Goal: Task Accomplishment & Management: Complete application form

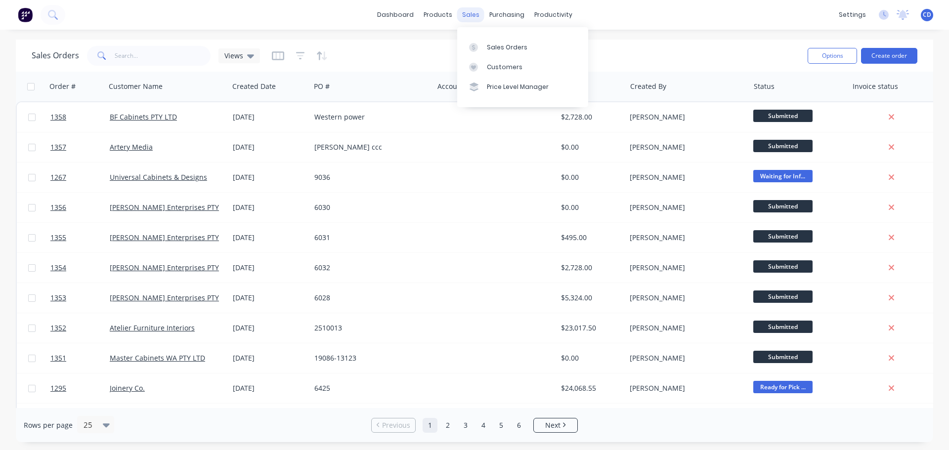
click at [472, 18] on div "sales" at bounding box center [470, 14] width 27 height 15
click at [511, 50] on div "Sales Orders" at bounding box center [507, 47] width 41 height 9
click at [894, 50] on button "Create order" at bounding box center [889, 56] width 56 height 16
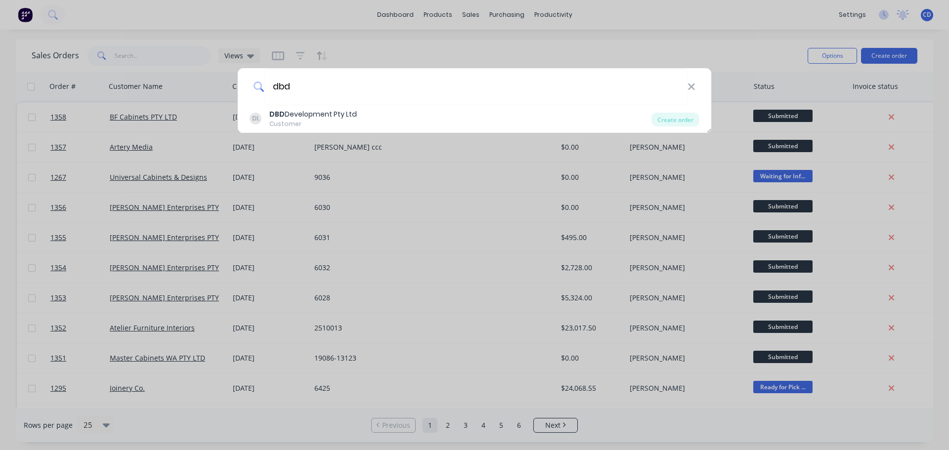
type input "dbd"
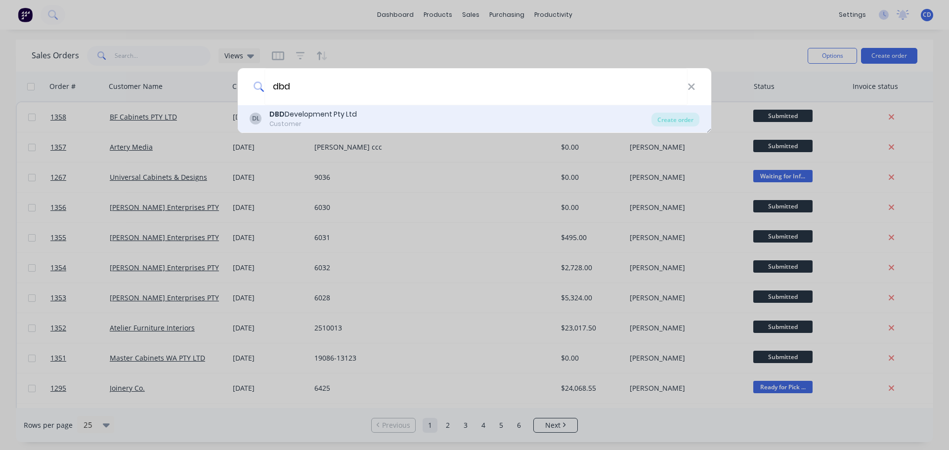
click at [383, 111] on div "DL DBD Development Pty Ltd Customer" at bounding box center [451, 118] width 402 height 19
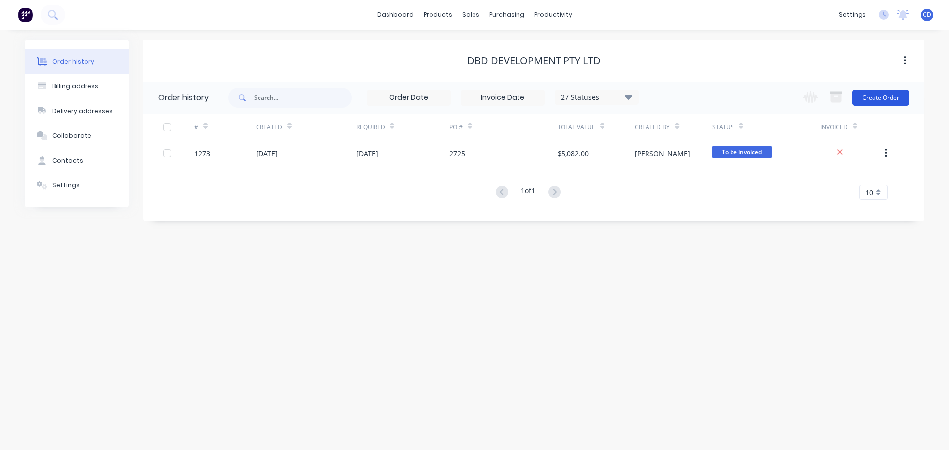
click at [887, 98] on button "Create Order" at bounding box center [880, 98] width 57 height 16
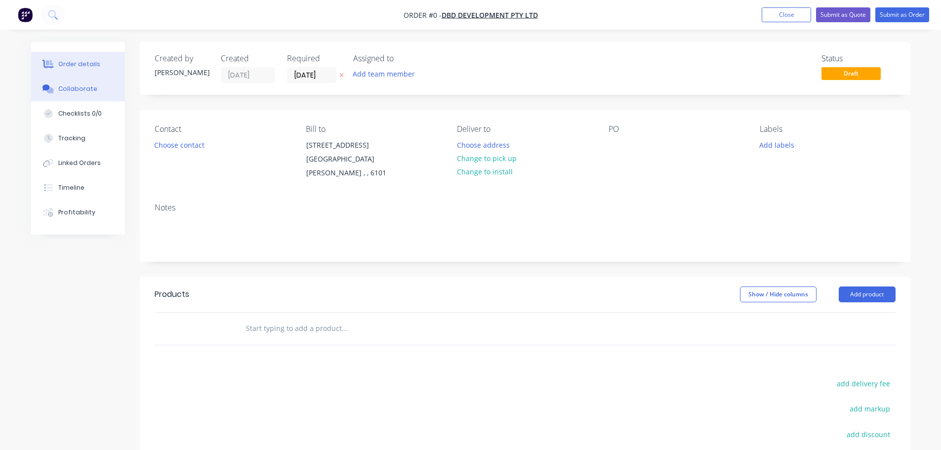
click at [83, 89] on div "Collaborate" at bounding box center [77, 88] width 39 height 9
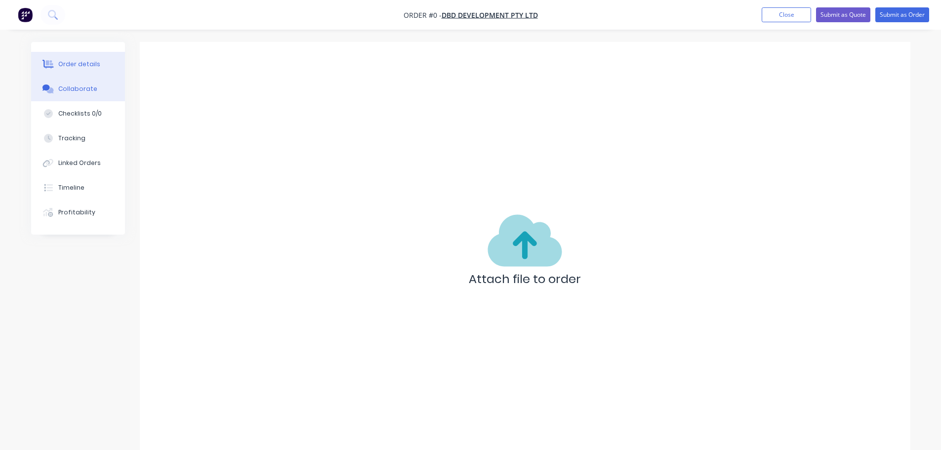
click at [93, 71] on button "Order details" at bounding box center [78, 64] width 94 height 25
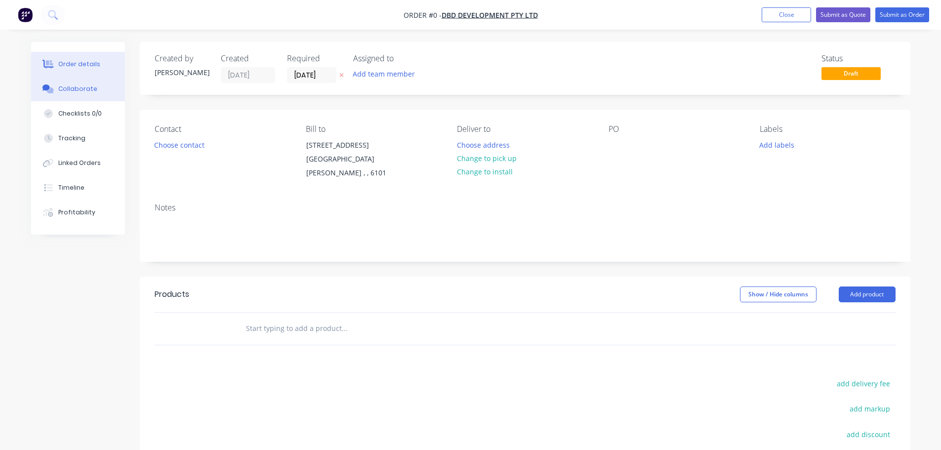
click at [84, 87] on div "Collaborate" at bounding box center [77, 88] width 39 height 9
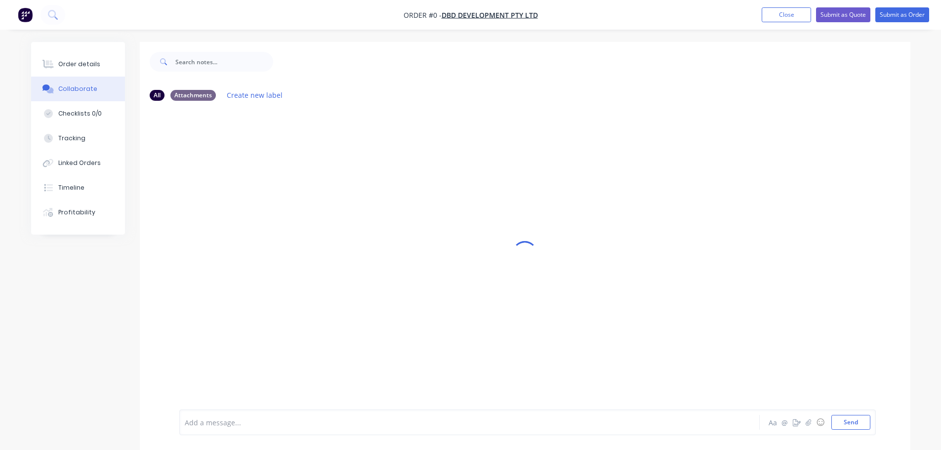
click at [374, 222] on div at bounding box center [525, 253] width 771 height 423
click at [287, 220] on div at bounding box center [525, 253] width 771 height 423
click at [79, 148] on button "Tracking" at bounding box center [78, 138] width 94 height 25
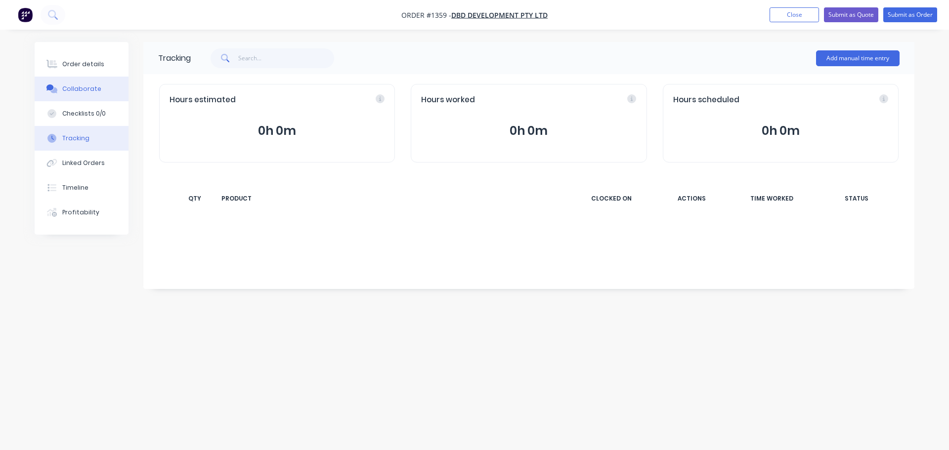
click at [82, 94] on button "Collaborate" at bounding box center [82, 89] width 94 height 25
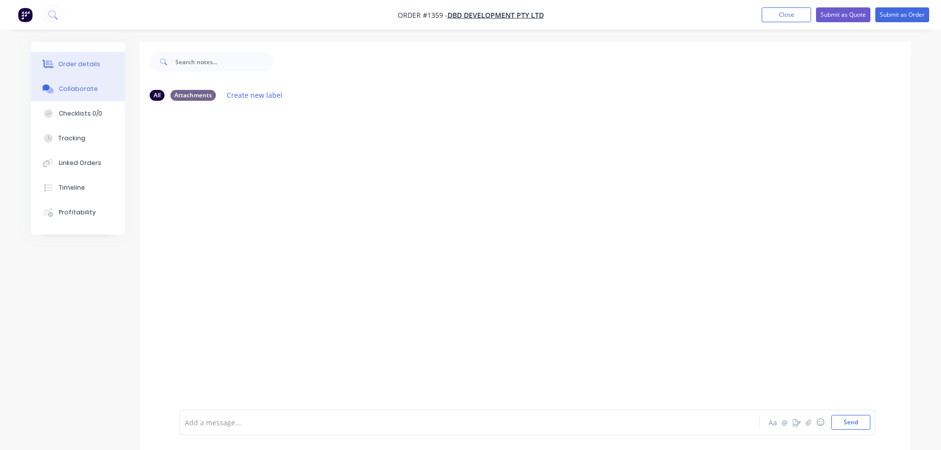
click at [85, 71] on button "Order details" at bounding box center [78, 64] width 94 height 25
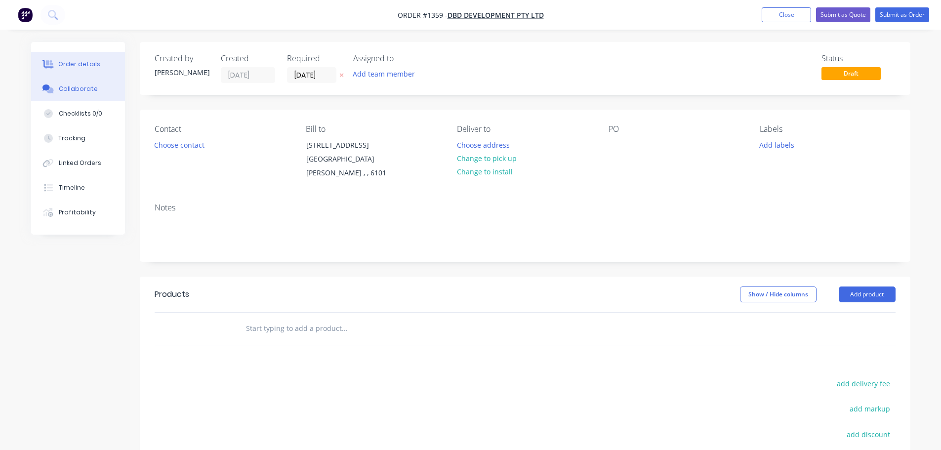
click at [84, 84] on button "Collaborate" at bounding box center [78, 89] width 94 height 25
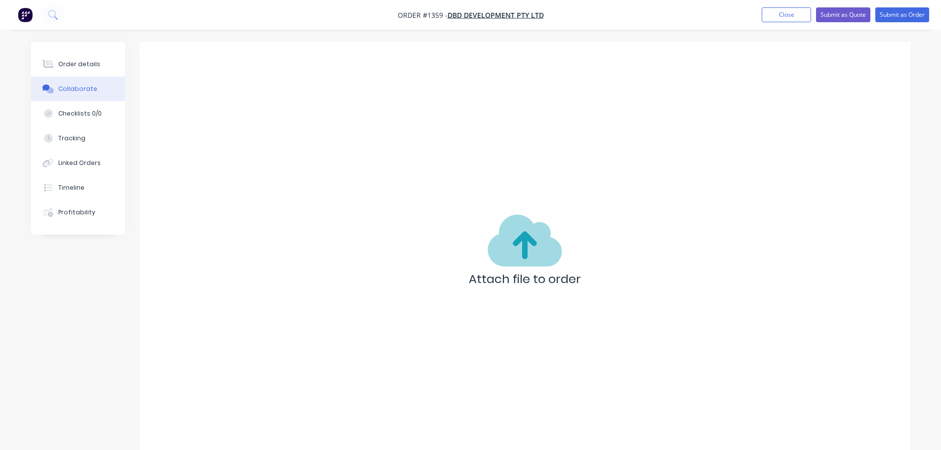
click at [98, 83] on button "Collaborate" at bounding box center [78, 89] width 94 height 25
click at [228, 160] on div "Attach file to order" at bounding box center [525, 253] width 771 height 423
click at [79, 22] on nav "Order #1359 - DBD Development Pty Ltd Add product Close Submit as Quote Submit …" at bounding box center [470, 15] width 941 height 30
click at [66, 51] on div "Order details Collaborate Checklists 0/0 Tracking Linked Orders Timeline Profit…" at bounding box center [78, 138] width 94 height 193
drag, startPoint x: 68, startPoint y: 58, endPoint x: 76, endPoint y: 63, distance: 9.3
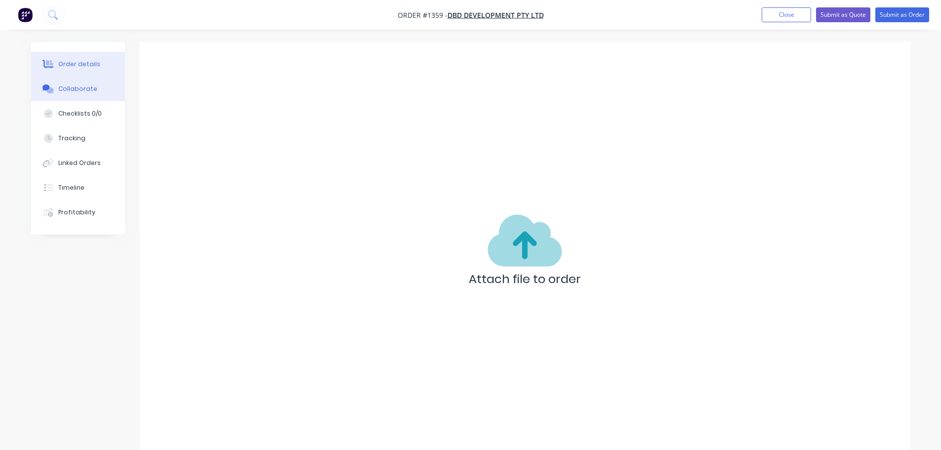
click at [70, 58] on button "Order details" at bounding box center [78, 64] width 94 height 25
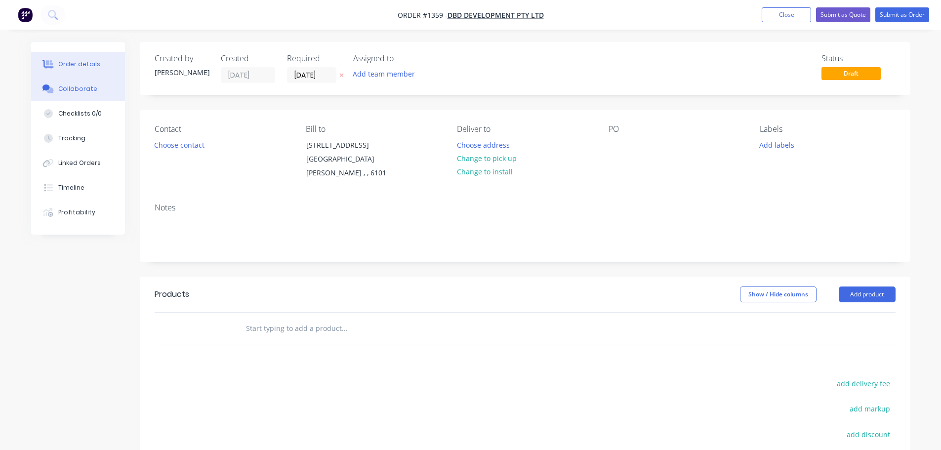
click at [94, 92] on button "Collaborate" at bounding box center [78, 89] width 94 height 25
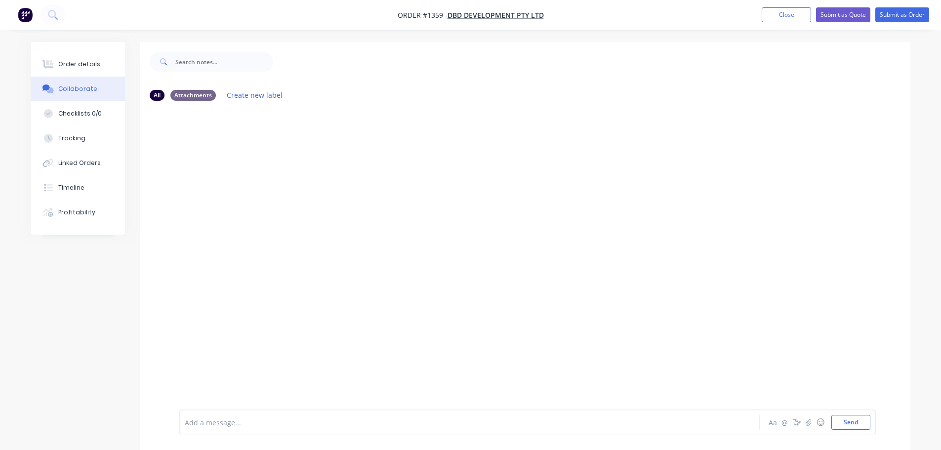
click at [394, 231] on div at bounding box center [525, 259] width 771 height 301
click at [389, 217] on div at bounding box center [525, 259] width 771 height 301
drag, startPoint x: 853, startPoint y: 421, endPoint x: 864, endPoint y: 422, distance: 11.4
click at [854, 421] on button "Send" at bounding box center [851, 422] width 39 height 15
click at [839, 421] on button "Send" at bounding box center [851, 422] width 39 height 15
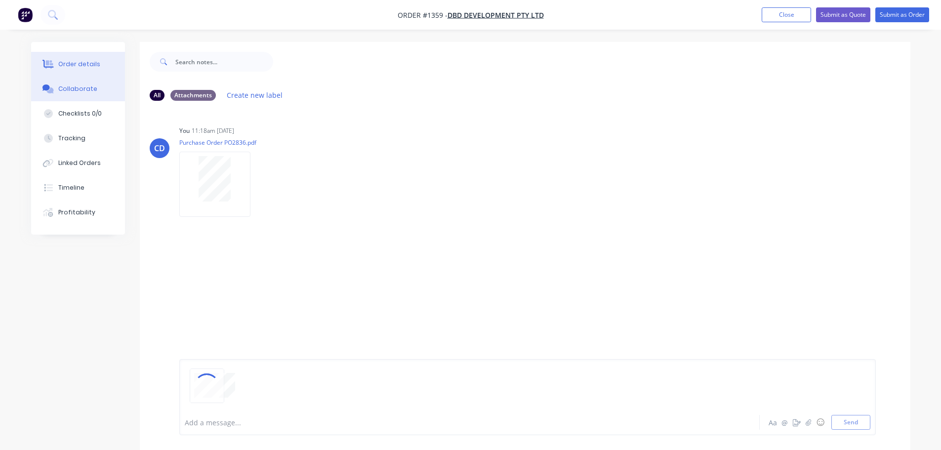
click at [73, 63] on div "Order details" at bounding box center [79, 64] width 42 height 9
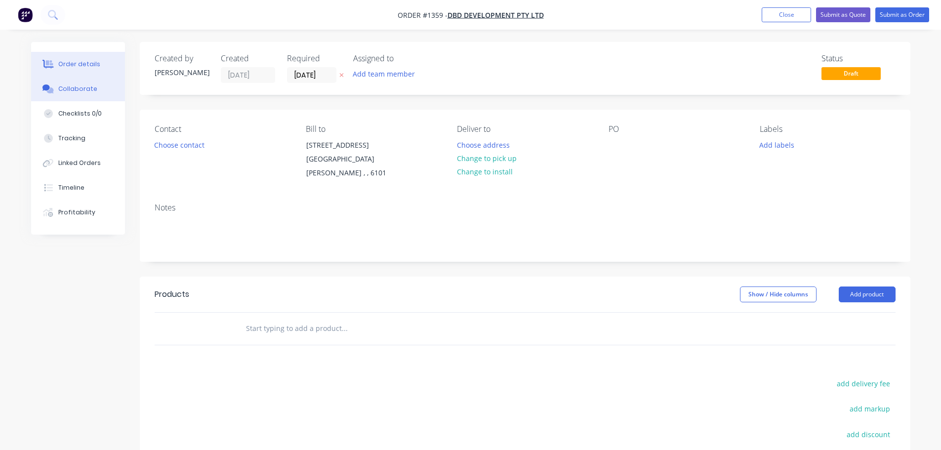
click at [74, 82] on button "Collaborate" at bounding box center [78, 89] width 94 height 25
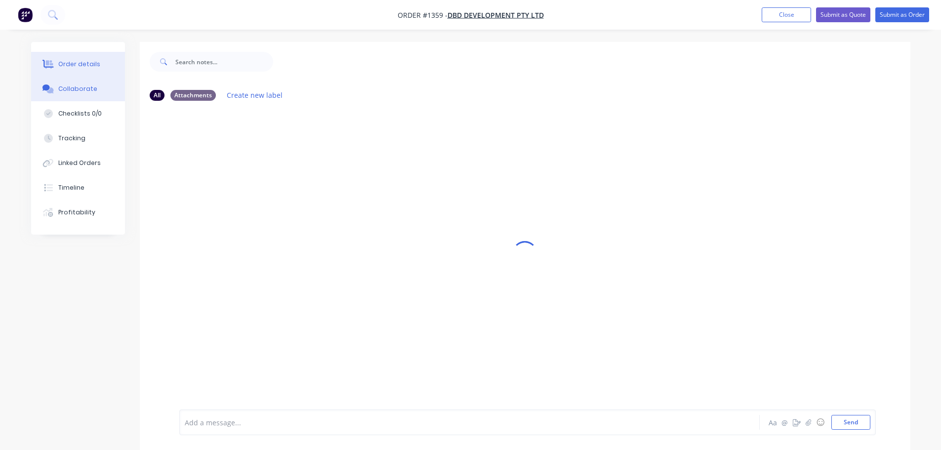
click at [82, 69] on button "Order details" at bounding box center [78, 64] width 94 height 25
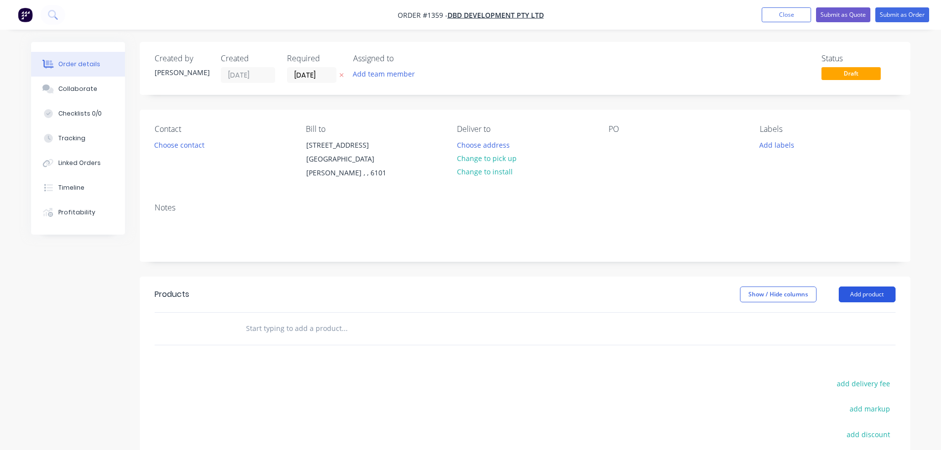
click at [877, 287] on button "Add product" at bounding box center [867, 295] width 57 height 16
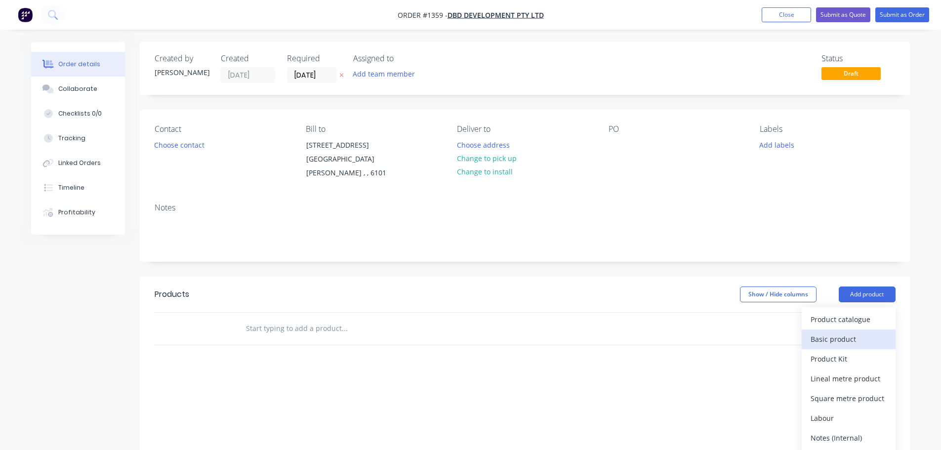
click at [840, 332] on div "Basic product" at bounding box center [849, 339] width 76 height 14
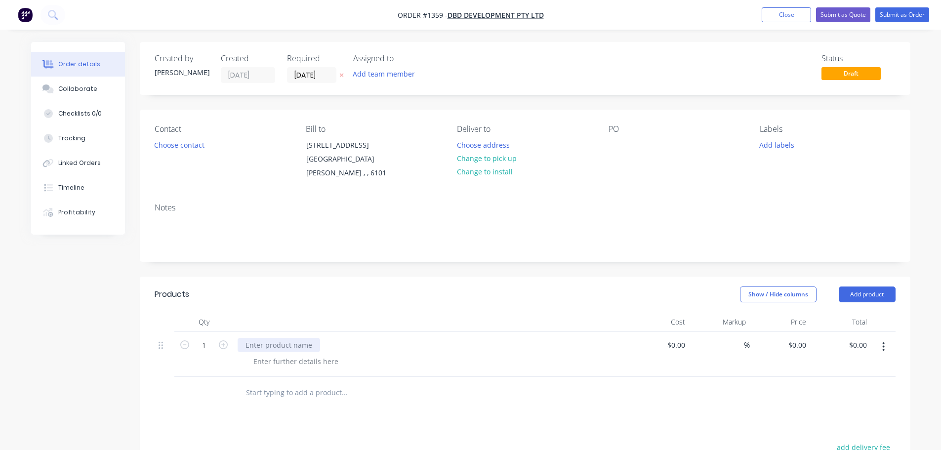
click at [258, 338] on div at bounding box center [279, 345] width 83 height 14
paste div
click at [781, 334] on div "$0.00 $0.00" at bounding box center [780, 365] width 61 height 66
click at [793, 334] on div "0 0" at bounding box center [780, 365] width 61 height 66
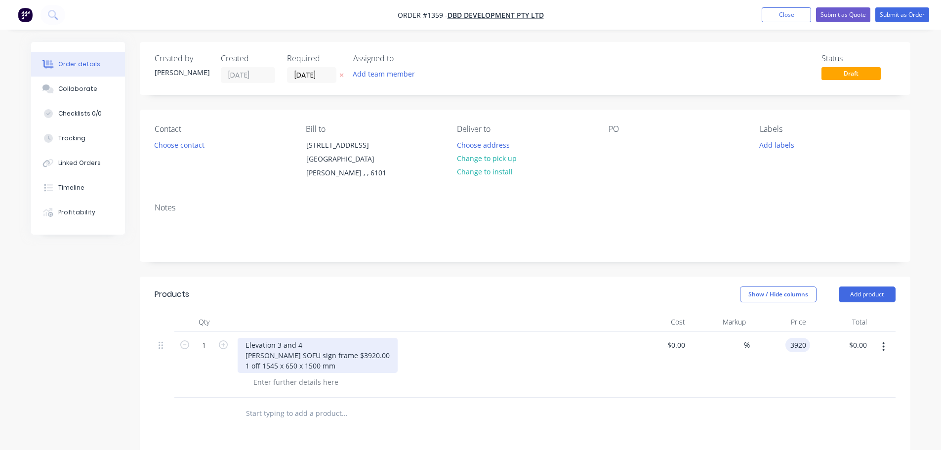
type input "$3,920.00"
click at [333, 343] on div "Elevation 3 and 4 [PERSON_NAME] SOFU sign frame $3920.00 1 off 1545 x 650 x 150…" at bounding box center [318, 355] width 160 height 35
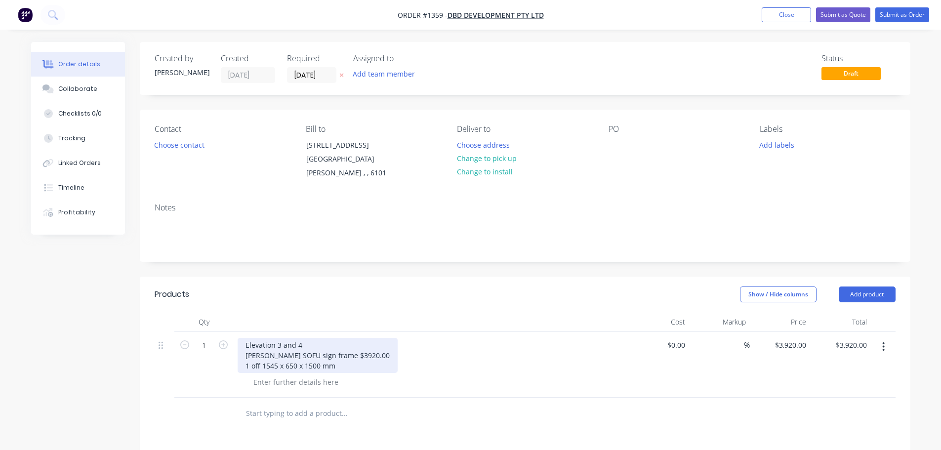
click at [336, 360] on div "Elevation 3 and 4 [PERSON_NAME] SOFU sign frame $3920.00 1 off 1545 x 650 x 150…" at bounding box center [318, 355] width 160 height 35
click at [326, 342] on div "Elevation 3 and 4 [PERSON_NAME] SOFU sign frame $3920.00 1 off 1545 x 650 x 150…" at bounding box center [318, 355] width 160 height 35
drag, startPoint x: 324, startPoint y: 345, endPoint x: 348, endPoint y: 353, distance: 25.0
click at [326, 345] on div "Elevation 3 and 4 [PERSON_NAME] SOFU sign frame $ 1 off 1545 x 650 x 1500 mm" at bounding box center [305, 355] width 134 height 35
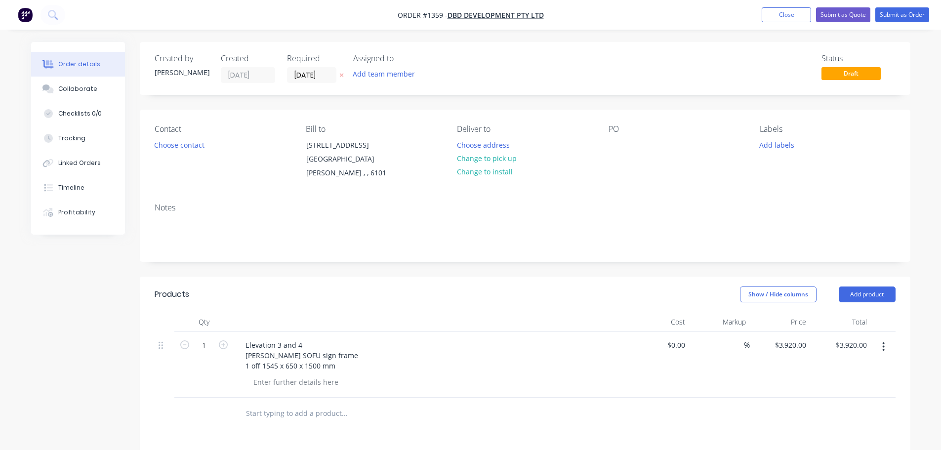
click at [354, 352] on div "Elevation 3 and 4 [PERSON_NAME] SOFU sign frame 1 off 1545 x 650 x 1500 mm" at bounding box center [431, 355] width 387 height 35
click at [877, 287] on button "Add product" at bounding box center [867, 295] width 57 height 16
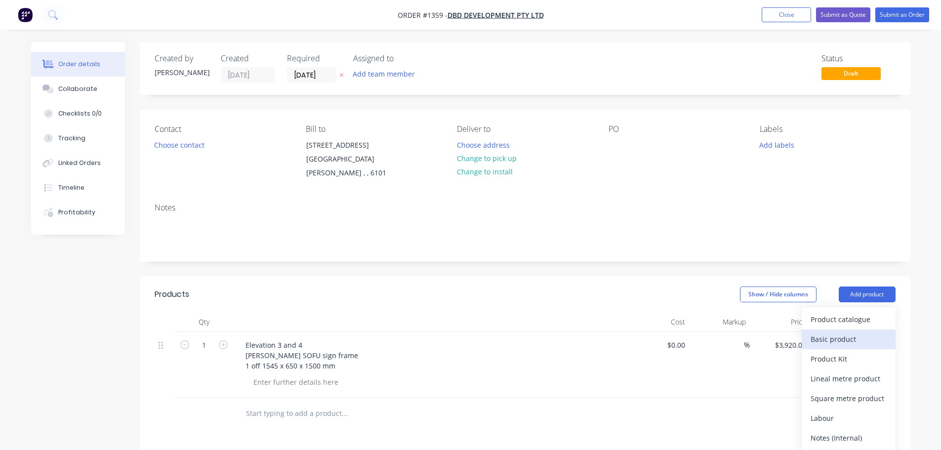
click at [851, 332] on div "Basic product" at bounding box center [849, 339] width 76 height 14
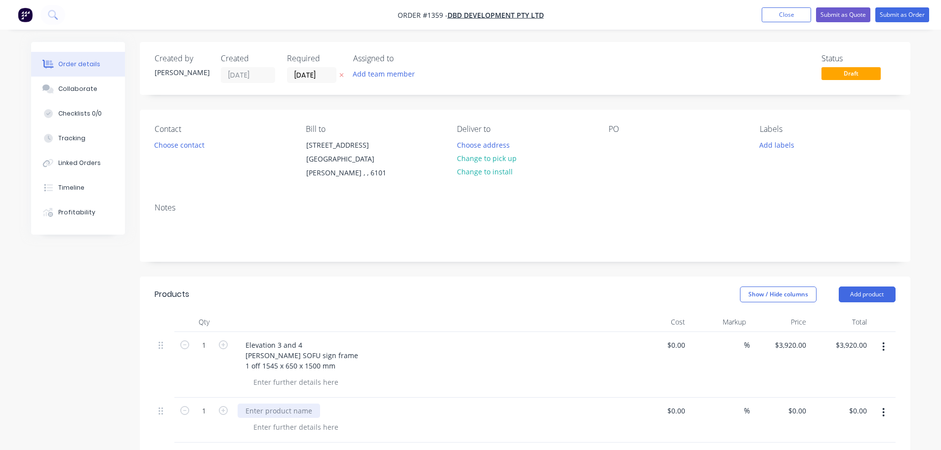
click at [269, 404] on div at bounding box center [279, 411] width 83 height 14
paste div
click at [362, 412] on div "Elevation 2 1 off mesh screen 1200 x 1500 mm $2290.00" at bounding box center [319, 416] width 163 height 25
click at [797, 405] on div "0 $0.00" at bounding box center [797, 411] width 27 height 14
type input "$2,290.00"
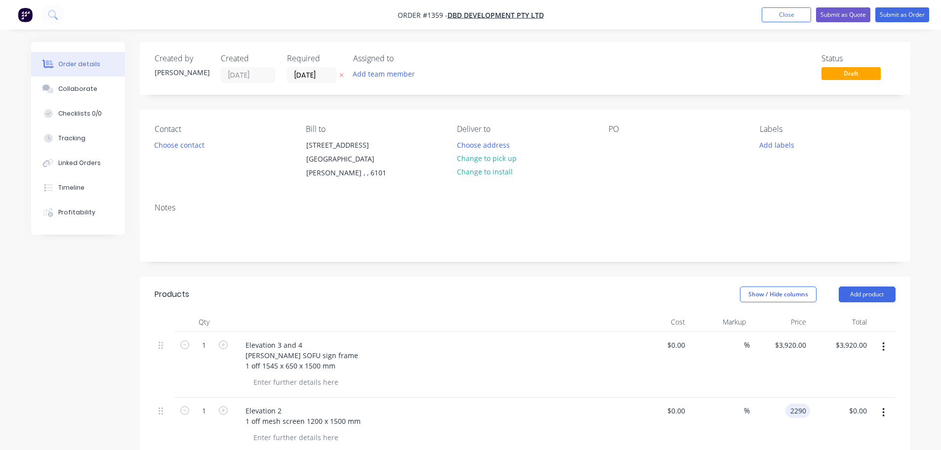
type input "$2,290.00"
click at [821, 375] on div "$3,920.00 $3,920.00" at bounding box center [840, 365] width 61 height 66
click at [868, 287] on button "Add product" at bounding box center [867, 295] width 57 height 16
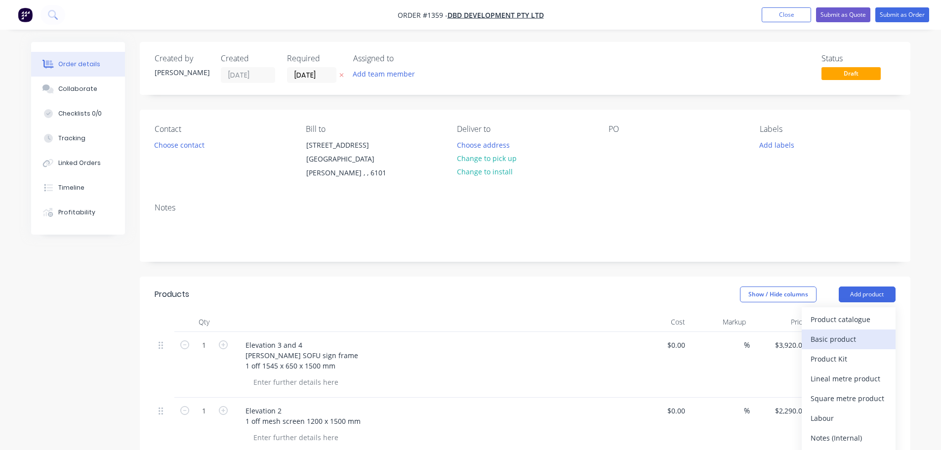
click at [843, 332] on div "Basic product" at bounding box center [849, 339] width 76 height 14
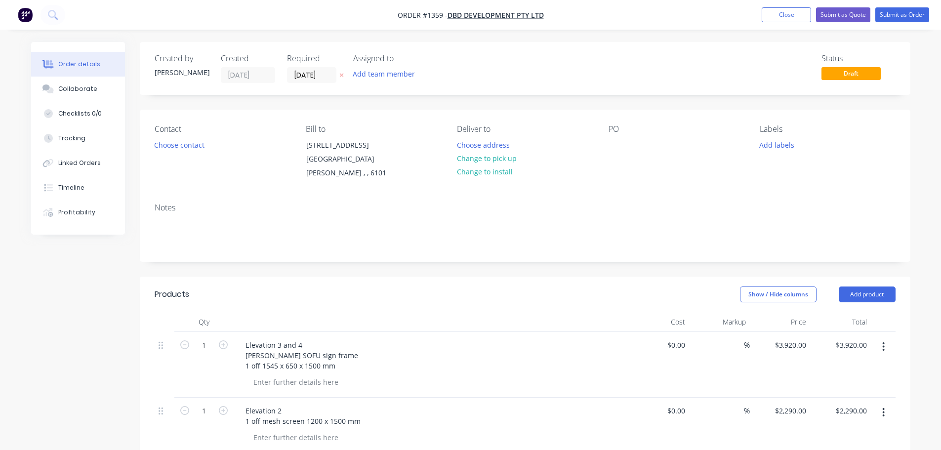
scroll to position [198, 0]
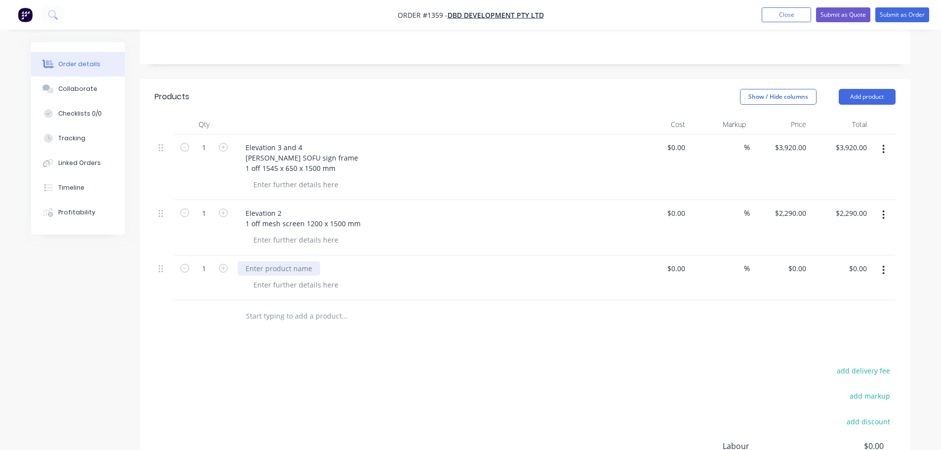
click at [285, 261] on div at bounding box center [279, 268] width 83 height 14
paste div
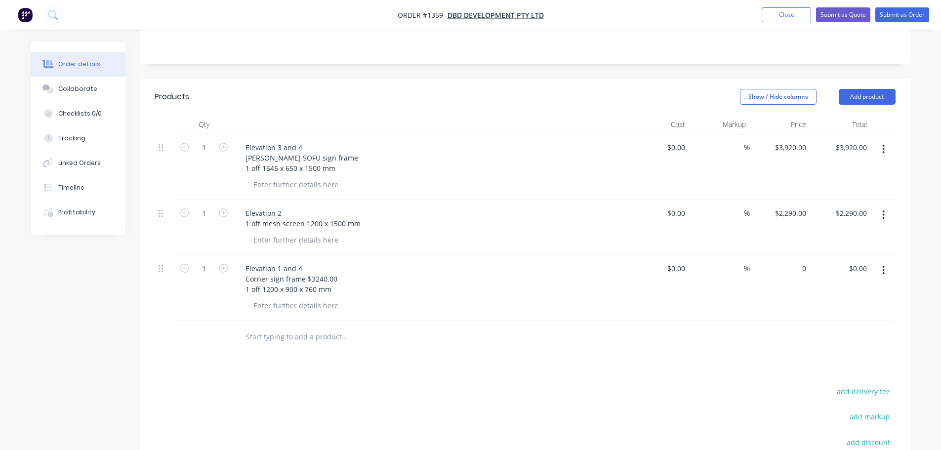
click at [792, 257] on div "0 $0.00" at bounding box center [780, 288] width 61 height 66
type input "$32,400.00"
click at [761, 227] on div "$2,290.00 $2,290.00" at bounding box center [780, 227] width 61 height 55
drag, startPoint x: 797, startPoint y: 244, endPoint x: 790, endPoint y: 250, distance: 9.8
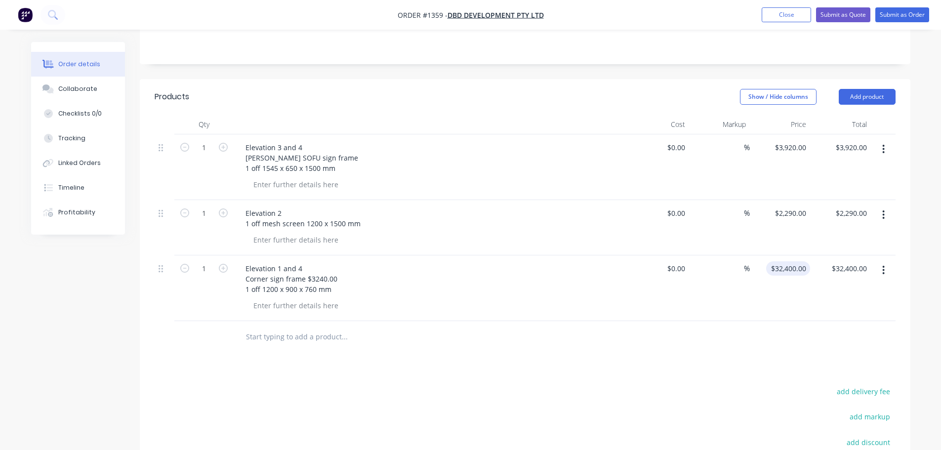
click at [797, 255] on div "$32,400.00 $32,400.00" at bounding box center [780, 288] width 61 height 66
click at [789, 261] on input "32400" at bounding box center [790, 268] width 40 height 14
type input "$3,240.00"
click at [772, 239] on div "$2,290.00 $2,290.00" at bounding box center [780, 227] width 61 height 55
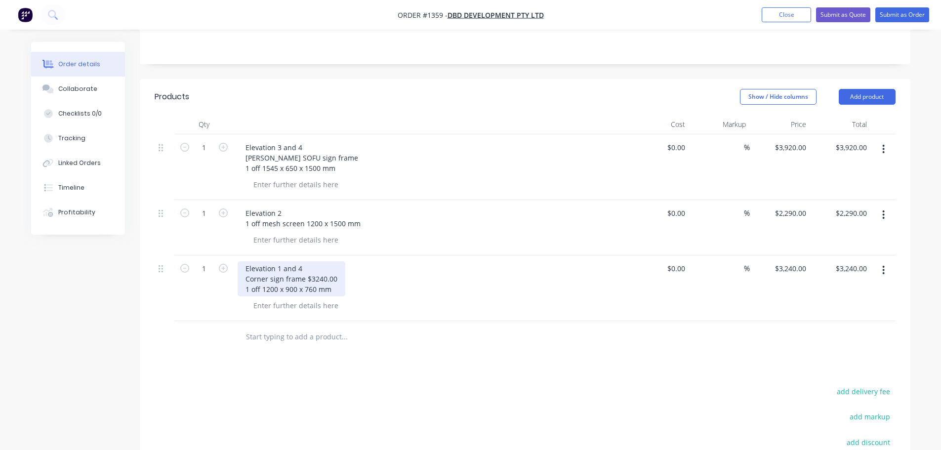
click at [306, 270] on div "Elevation 1 and 4 Corner sign frame $3240.00 1 off 1200 x 900 x 760 mm" at bounding box center [292, 278] width 108 height 35
click at [275, 177] on div at bounding box center [296, 184] width 101 height 14
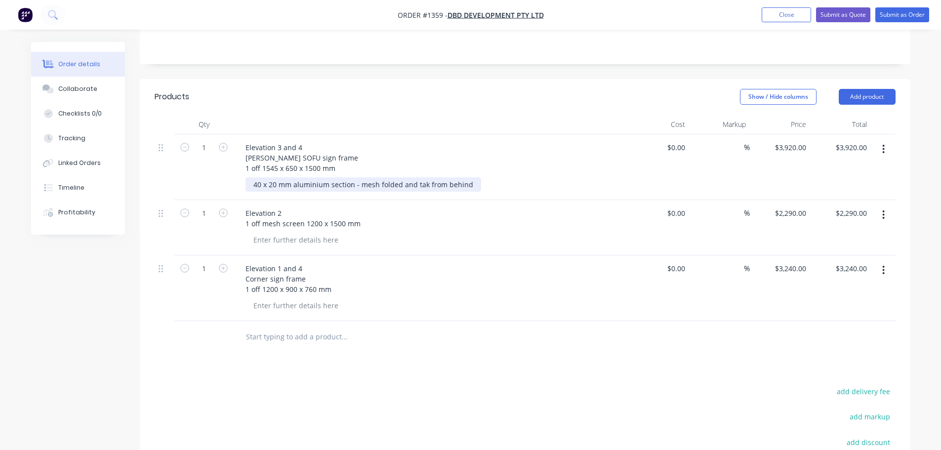
click at [331, 177] on div "40 x 20 mm aluminium section - mesh folded and tak from behind" at bounding box center [364, 184] width 236 height 14
copy div "40 x 20 mm aluminium section - mesh folded and tak from behind"
click at [292, 233] on div at bounding box center [296, 240] width 101 height 14
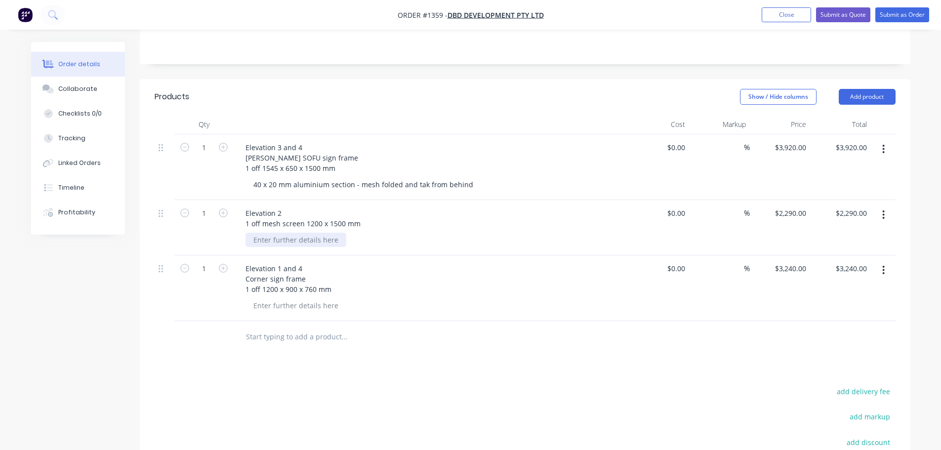
paste div
click at [297, 298] on div at bounding box center [296, 305] width 101 height 14
paste div
click at [371, 268] on div "Elevation 1 and 4 Corner sign frame 1 off 1200 x 900 x 760 mm" at bounding box center [431, 278] width 387 height 35
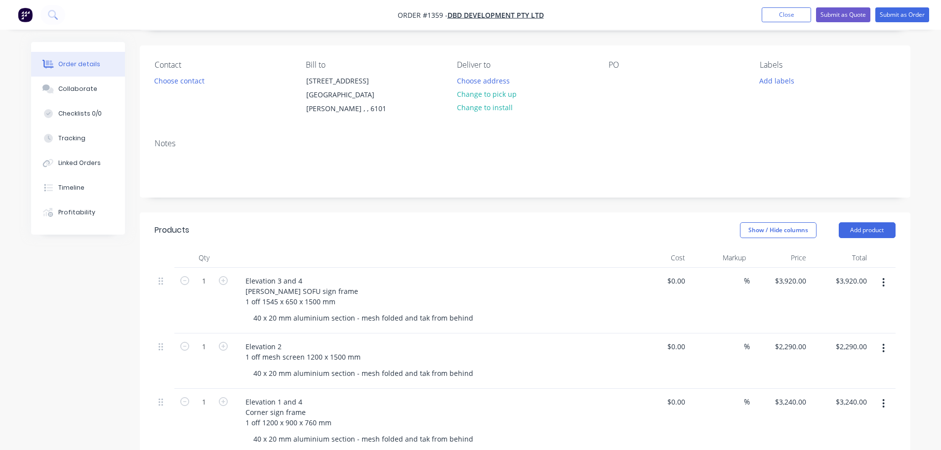
scroll to position [0, 0]
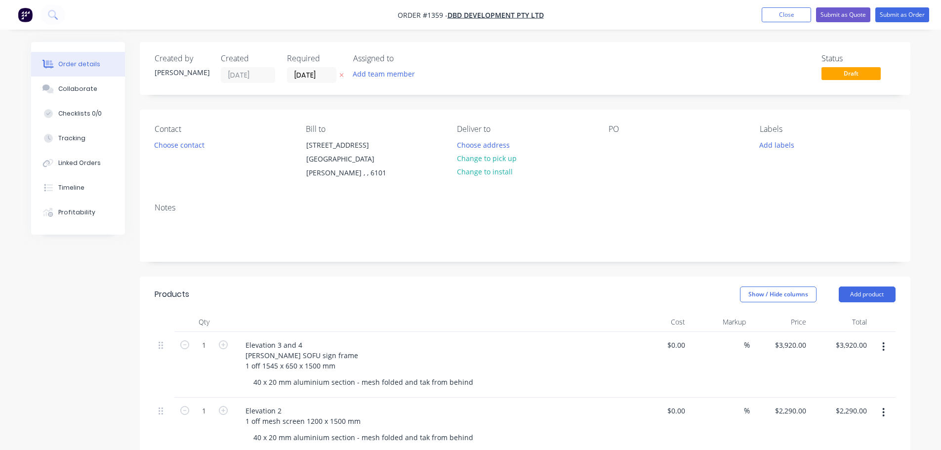
click at [614, 153] on div "PO" at bounding box center [676, 153] width 135 height 56
click at [616, 142] on div at bounding box center [617, 145] width 16 height 14
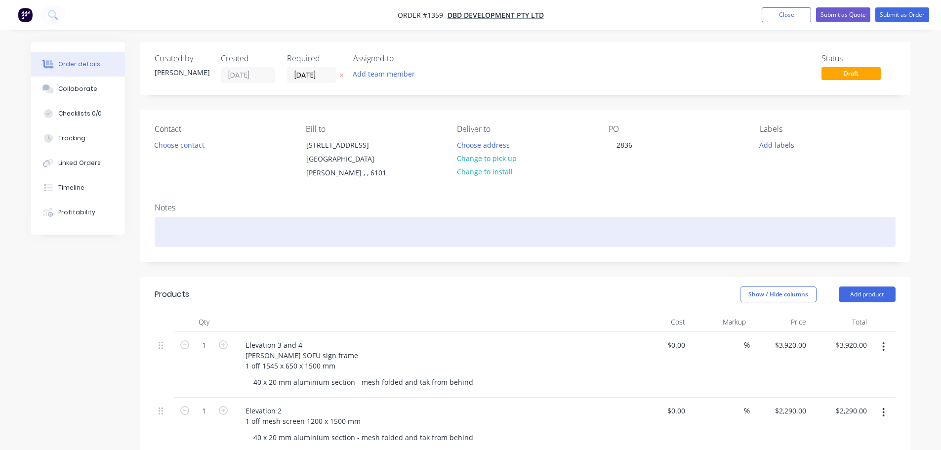
click at [194, 223] on div at bounding box center [525, 232] width 741 height 30
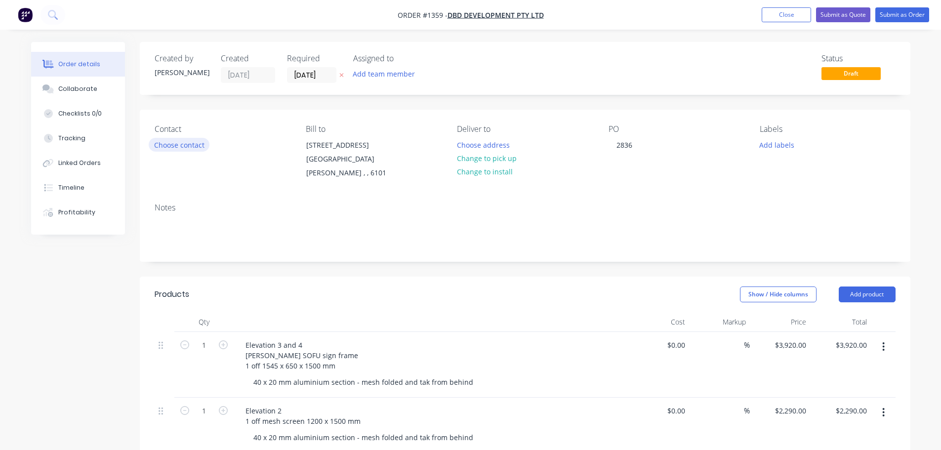
click at [168, 142] on button "Choose contact" at bounding box center [179, 144] width 61 height 13
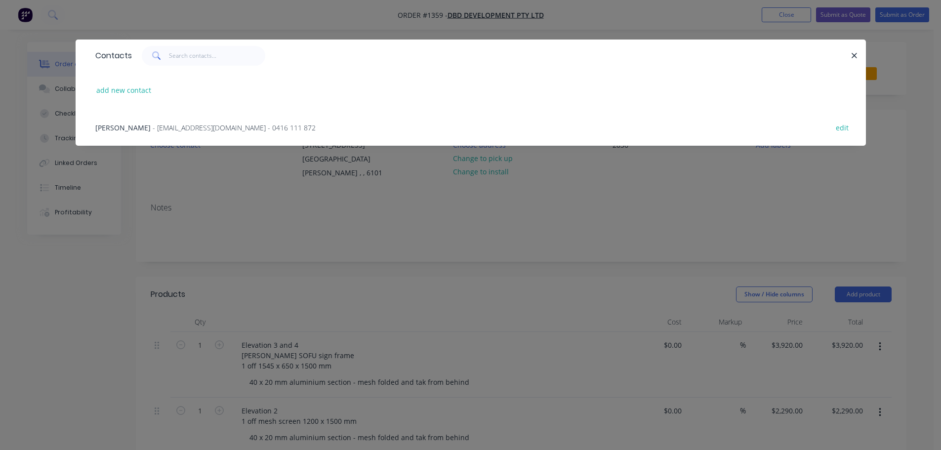
click at [171, 128] on span "- [EMAIL_ADDRESS][DOMAIN_NAME] - 0416 111 872" at bounding box center [234, 127] width 163 height 9
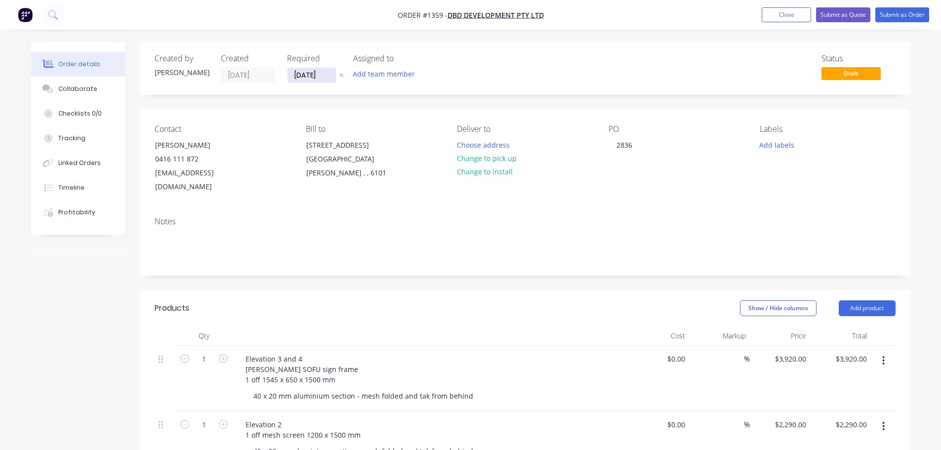
click at [299, 80] on input "[DATE]" at bounding box center [312, 75] width 48 height 15
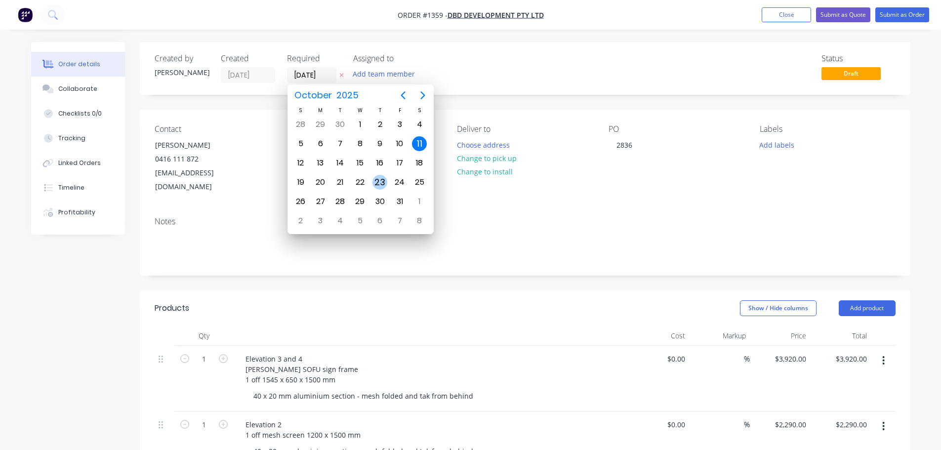
click at [377, 181] on div "23" at bounding box center [380, 182] width 15 height 15
type input "[DATE]"
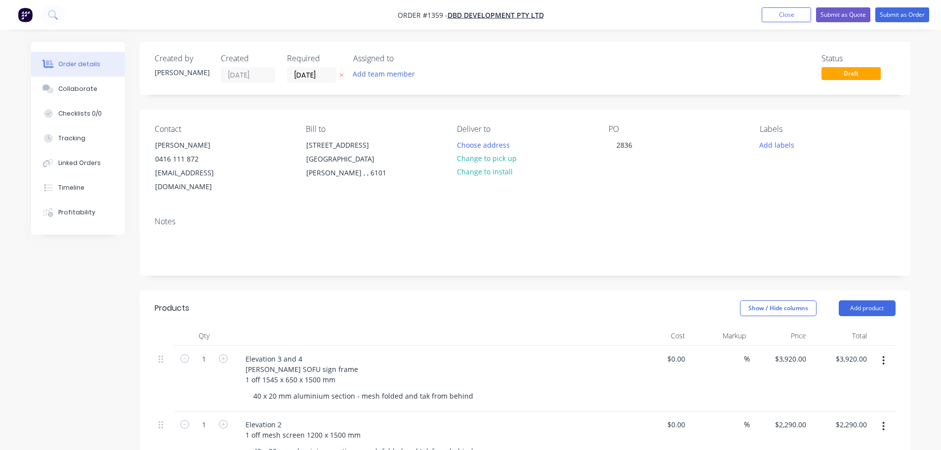
click at [379, 217] on div "Notes" at bounding box center [525, 221] width 741 height 9
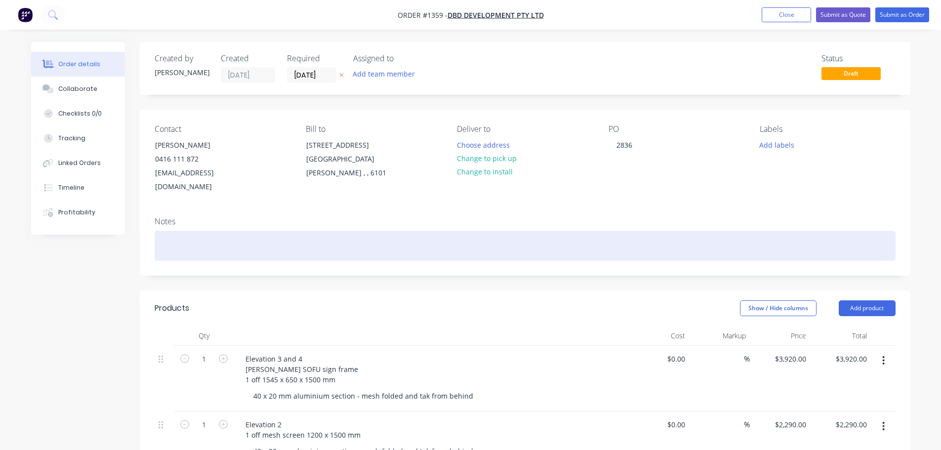
click at [245, 238] on div at bounding box center [525, 246] width 741 height 30
click at [184, 231] on div at bounding box center [525, 246] width 741 height 30
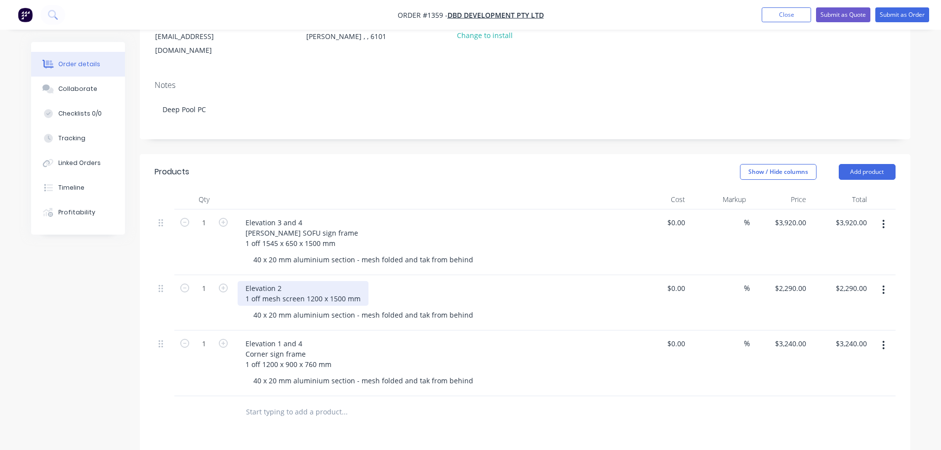
scroll to position [148, 0]
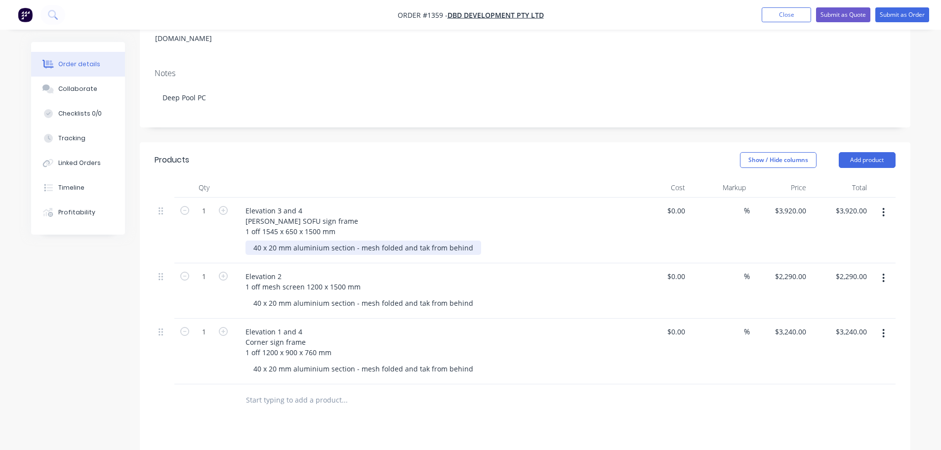
click at [358, 241] on div "40 x 20 mm aluminium section - mesh folded and tak from behind" at bounding box center [364, 248] width 236 height 14
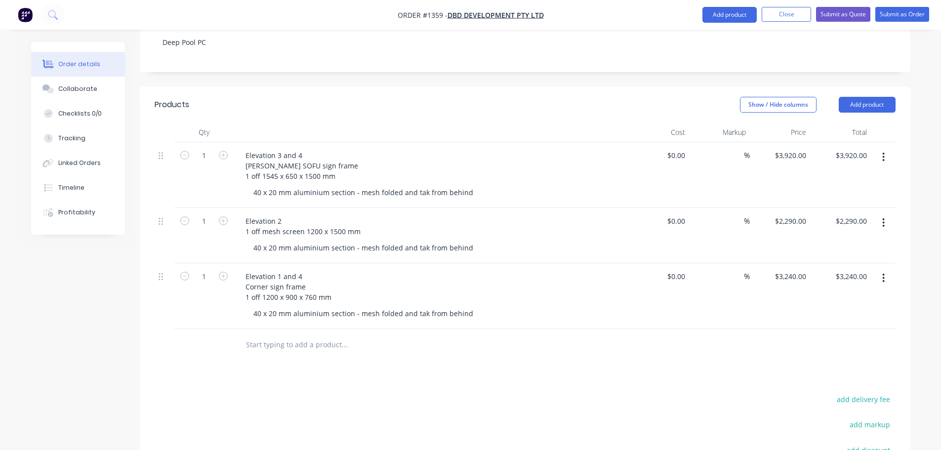
scroll to position [155, 0]
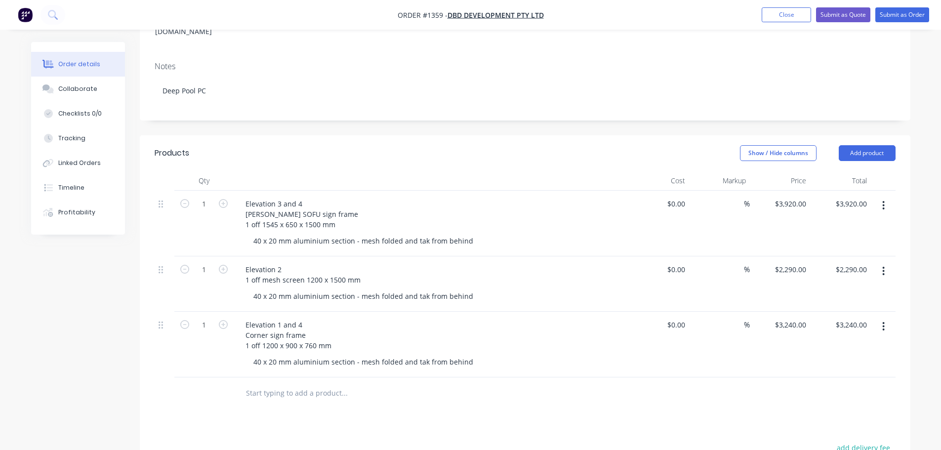
click at [373, 238] on div "Elevation 3 and 4 [PERSON_NAME] SOFU sign frame 1 off 1545 x 650 x 1500 mm 40 x…" at bounding box center [431, 224] width 395 height 66
click at [361, 234] on div "40 x 20 mm aluminium section - mesh folded and tak from behind" at bounding box center [364, 241] width 236 height 14
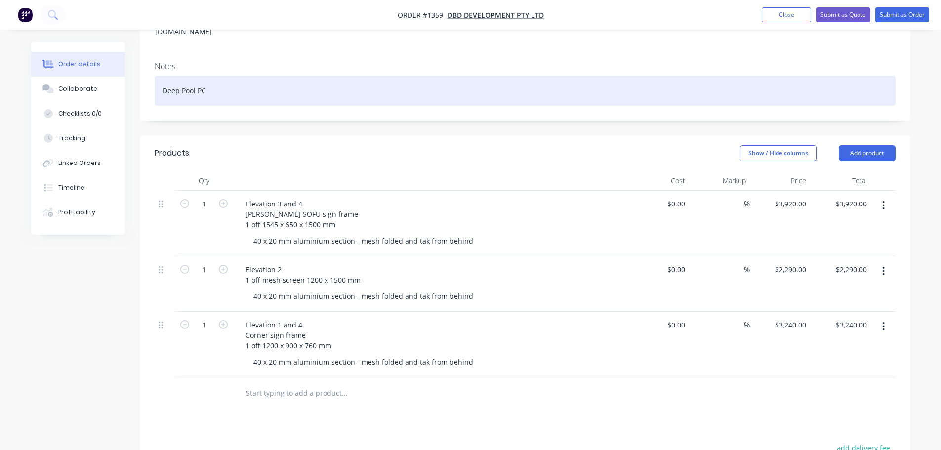
click at [234, 82] on div "Deep Pool PC" at bounding box center [525, 91] width 741 height 30
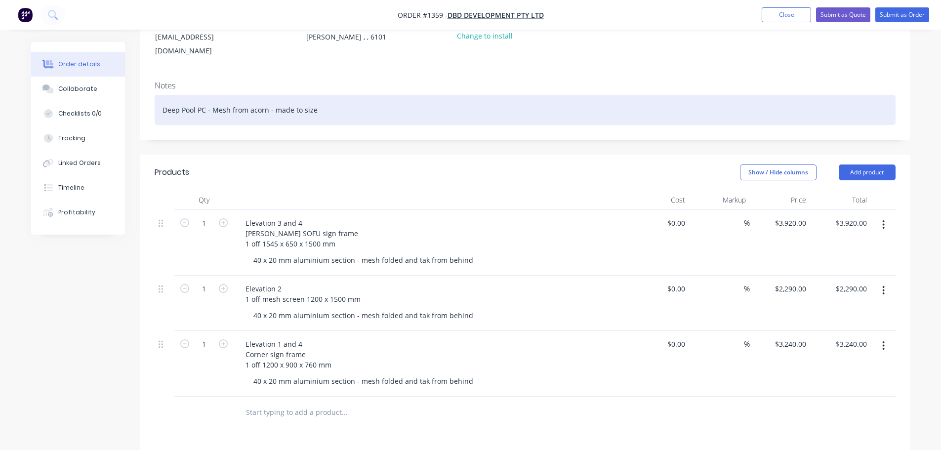
scroll to position [0, 0]
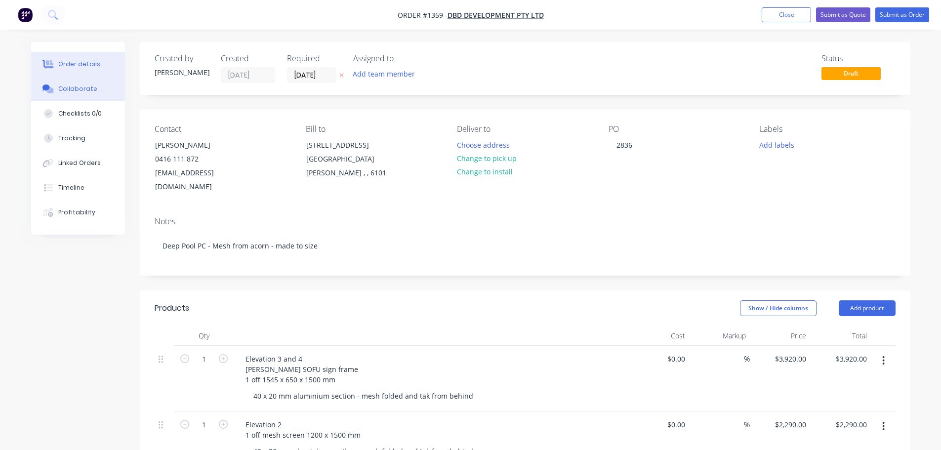
click at [91, 84] on div "Collaborate" at bounding box center [77, 88] width 39 height 9
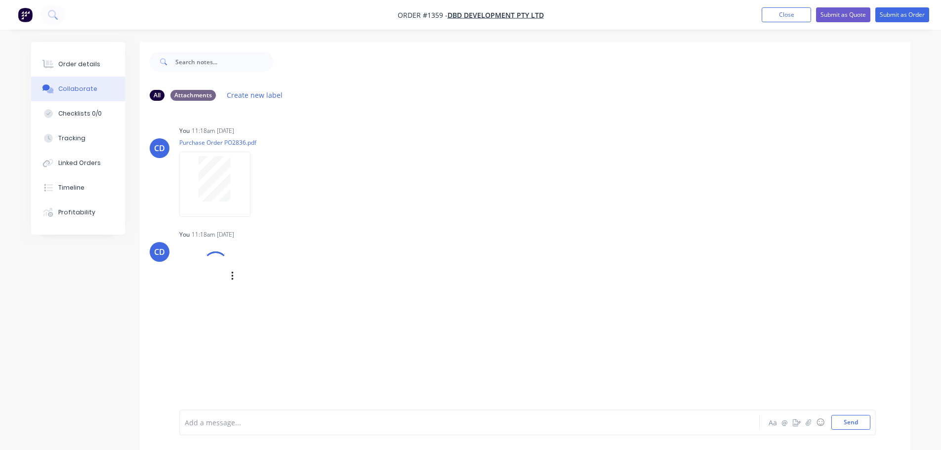
click at [211, 289] on div at bounding box center [203, 276] width 49 height 65
click at [94, 68] on div "Order details" at bounding box center [79, 64] width 42 height 9
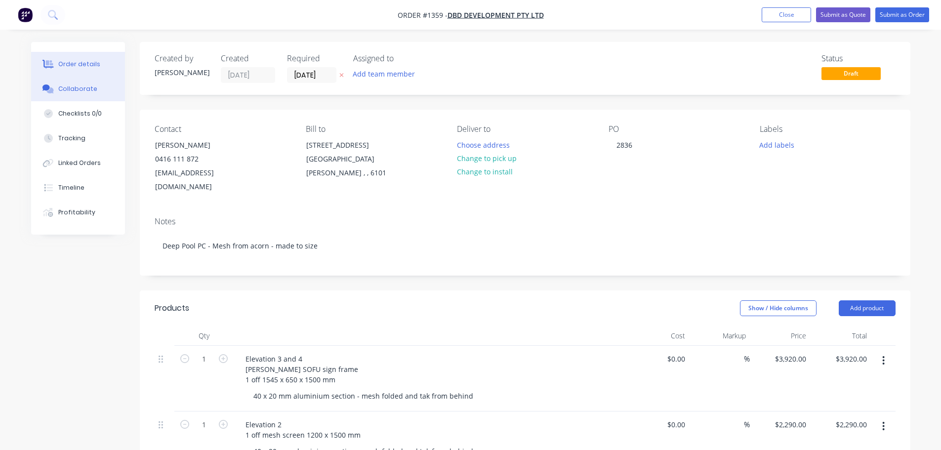
click at [89, 82] on button "Collaborate" at bounding box center [78, 89] width 94 height 25
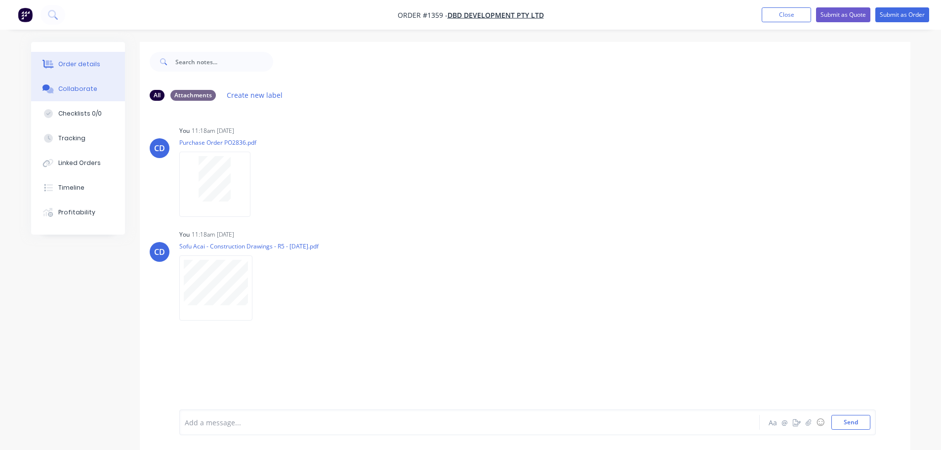
click at [76, 63] on div "Order details" at bounding box center [79, 64] width 42 height 9
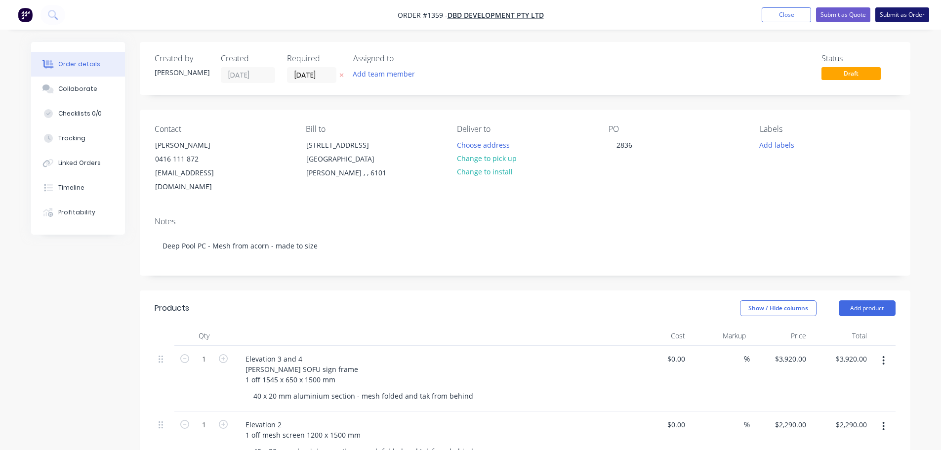
click at [900, 19] on button "Submit as Order" at bounding box center [902, 14] width 54 height 15
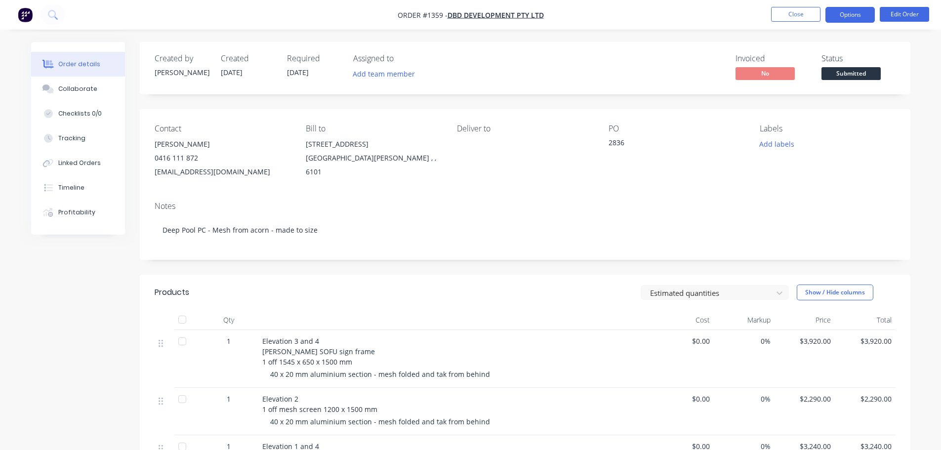
click at [845, 15] on button "Options" at bounding box center [850, 15] width 49 height 16
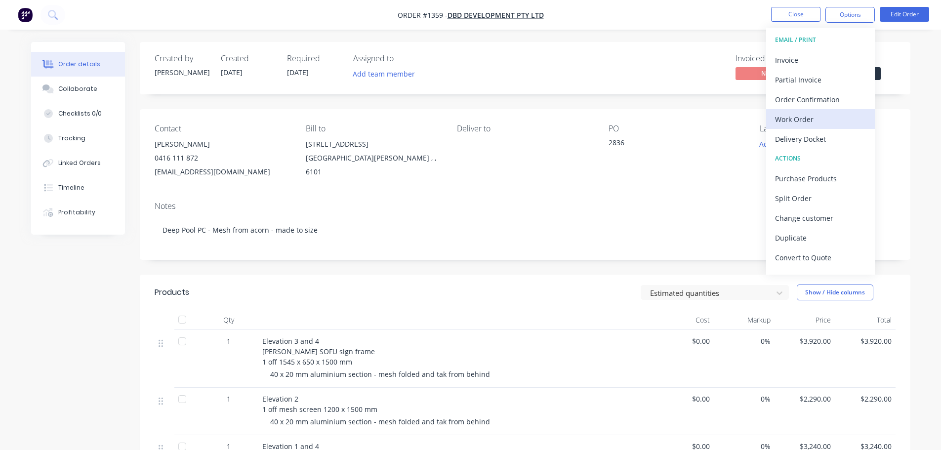
click at [803, 114] on div "Work Order" at bounding box center [820, 119] width 91 height 14
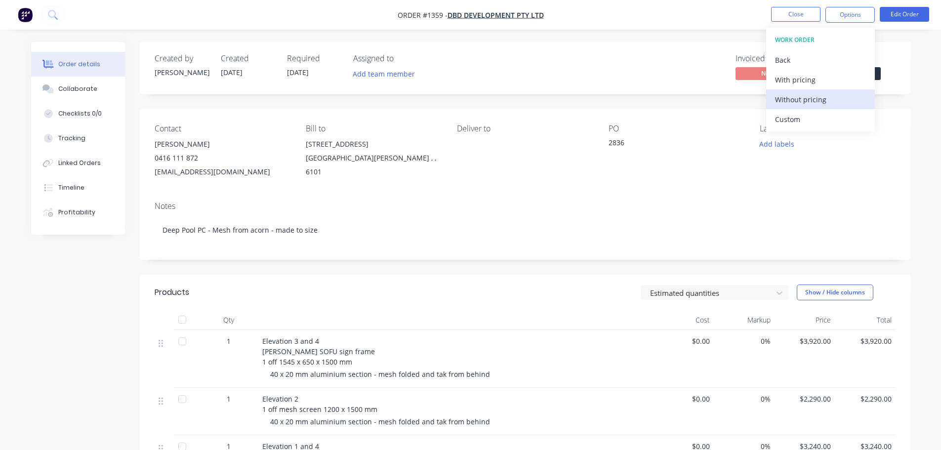
click at [808, 101] on div "Without pricing" at bounding box center [820, 99] width 91 height 14
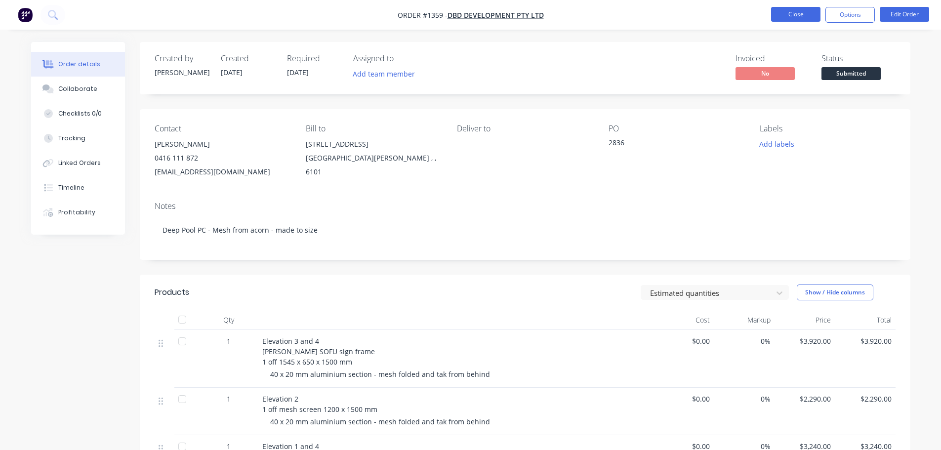
click at [789, 13] on button "Close" at bounding box center [795, 14] width 49 height 15
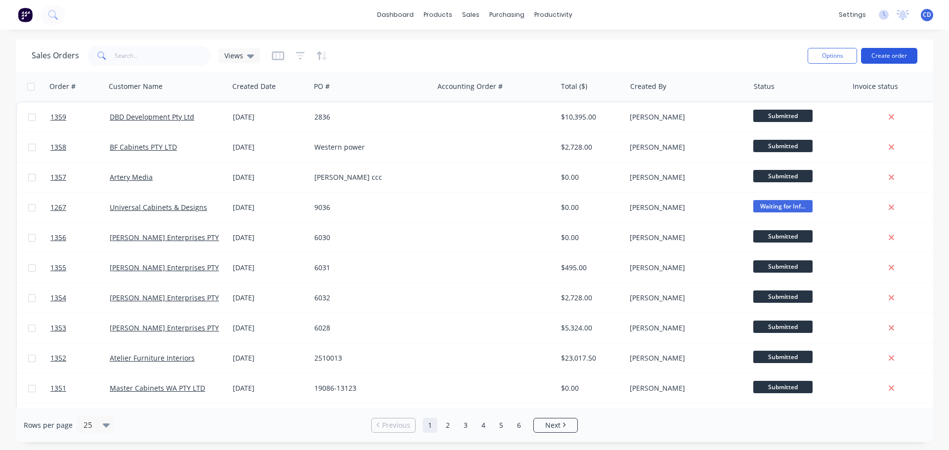
click at [895, 55] on button "Create order" at bounding box center [889, 56] width 56 height 16
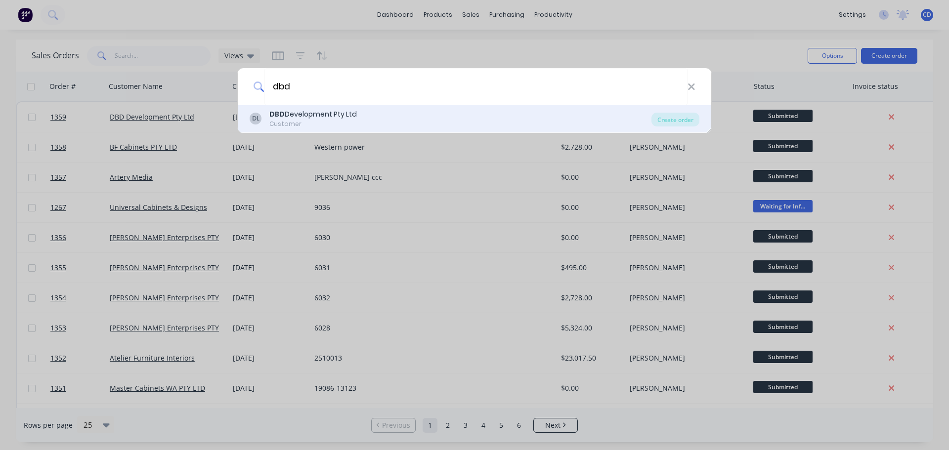
type input "dbd"
click at [329, 116] on div "DBD Development Pty Ltd" at bounding box center [312, 114] width 87 height 10
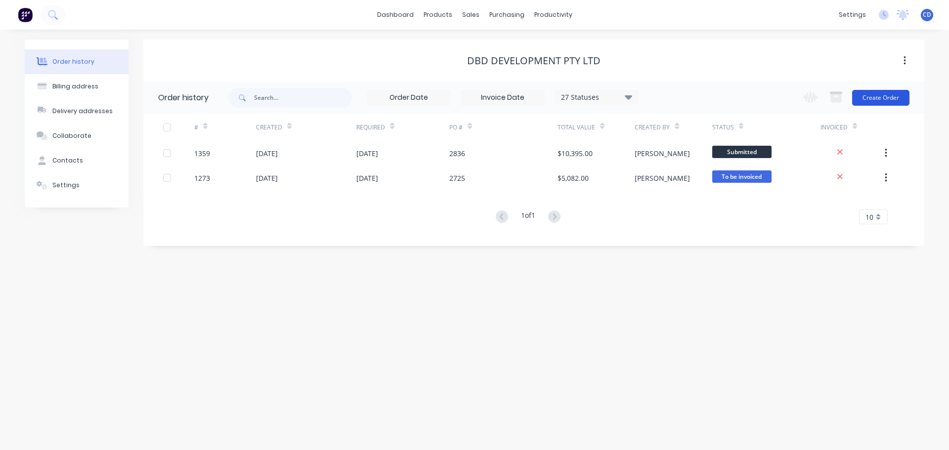
click at [888, 95] on button "Create Order" at bounding box center [880, 98] width 57 height 16
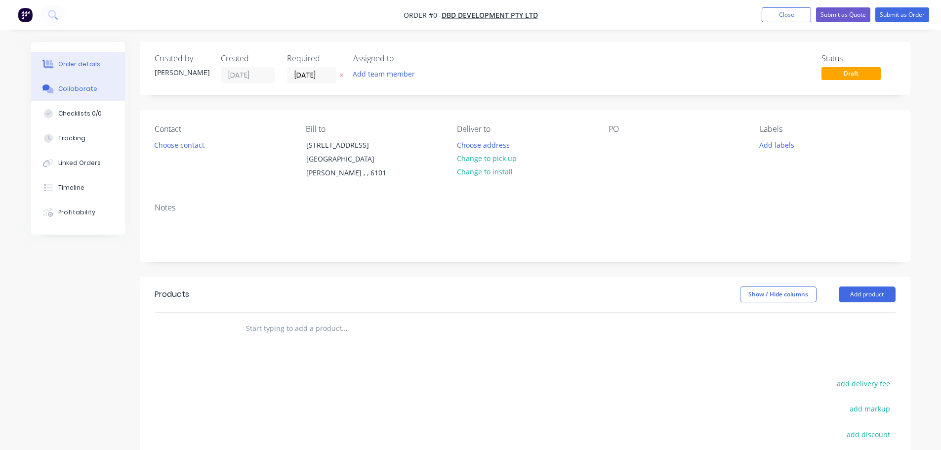
click at [88, 94] on button "Collaborate" at bounding box center [78, 89] width 94 height 25
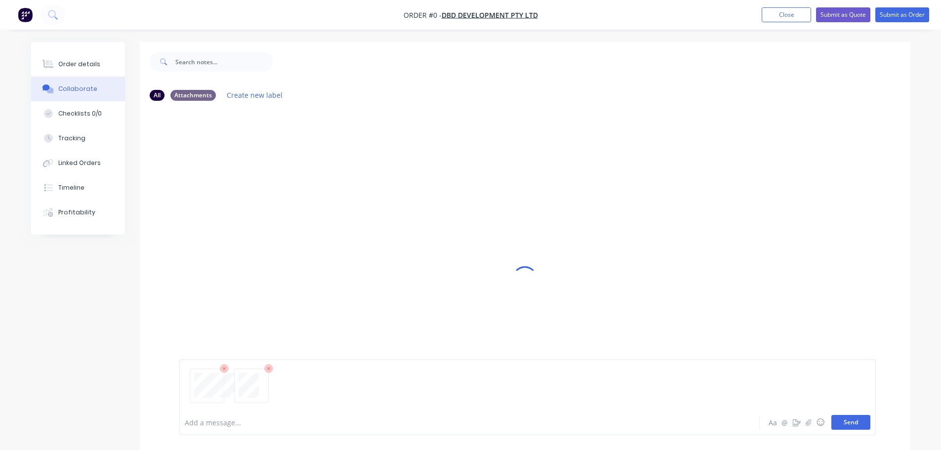
click at [856, 417] on button "Send" at bounding box center [851, 422] width 39 height 15
click at [60, 63] on div "Order details" at bounding box center [79, 64] width 42 height 9
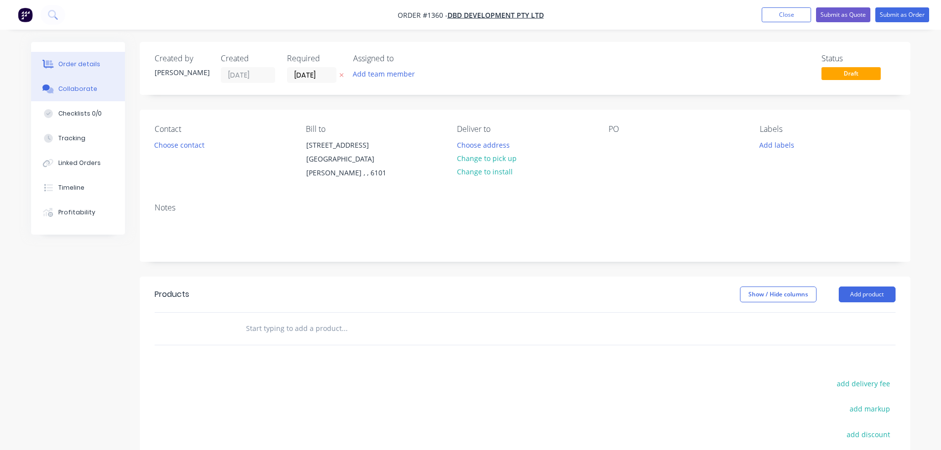
click at [79, 90] on div "Collaborate" at bounding box center [77, 88] width 39 height 9
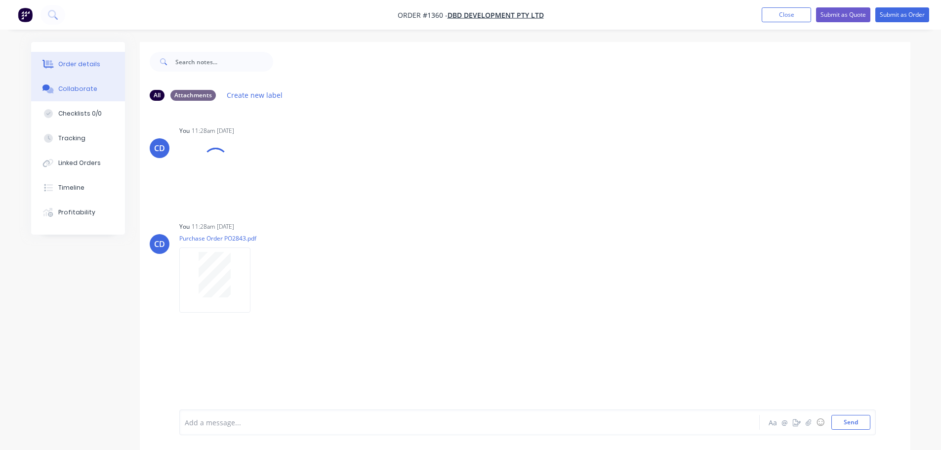
click at [81, 63] on div "Order details" at bounding box center [79, 64] width 42 height 9
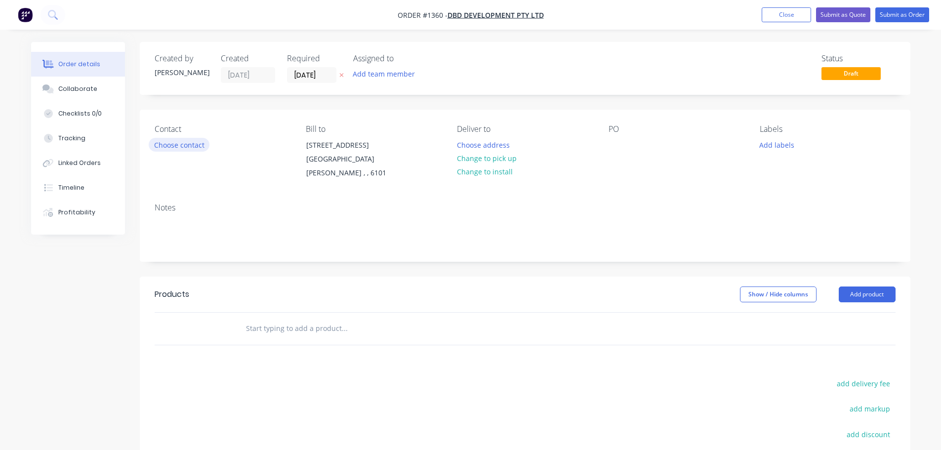
click at [164, 147] on button "Choose contact" at bounding box center [179, 144] width 61 height 13
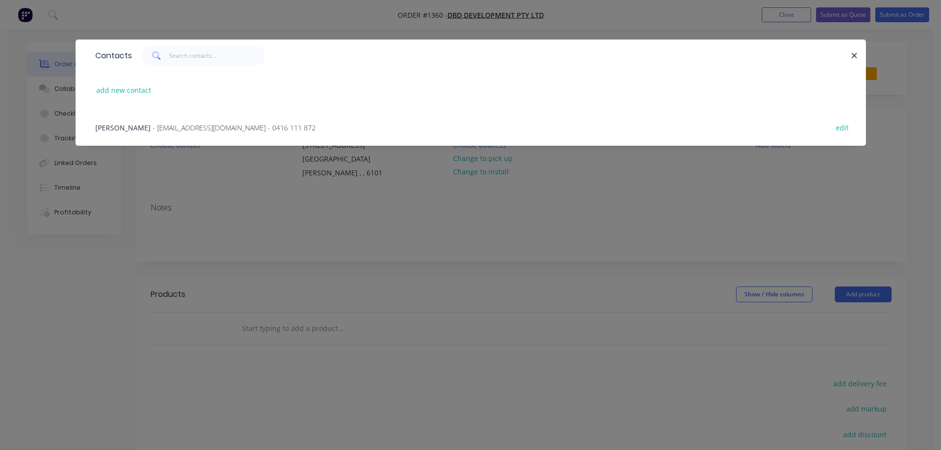
click at [171, 132] on span "- [EMAIL_ADDRESS][DOMAIN_NAME] - 0416 111 872" at bounding box center [234, 127] width 163 height 9
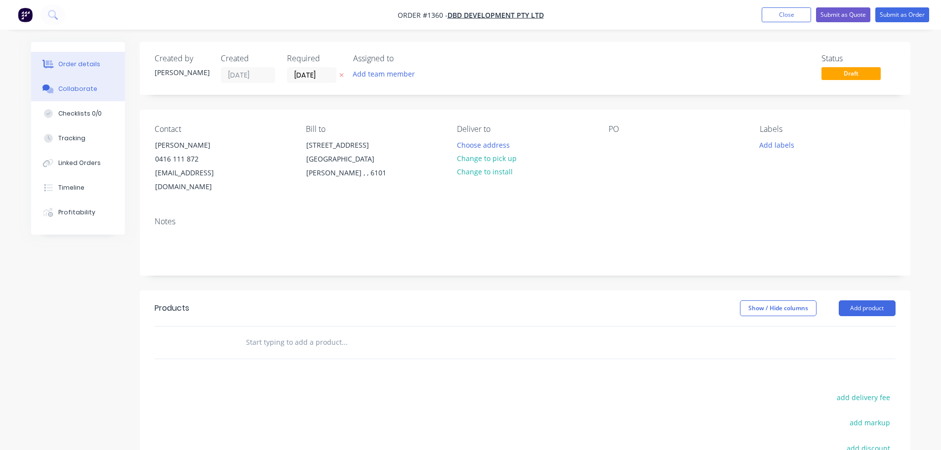
click at [89, 82] on button "Collaborate" at bounding box center [78, 89] width 94 height 25
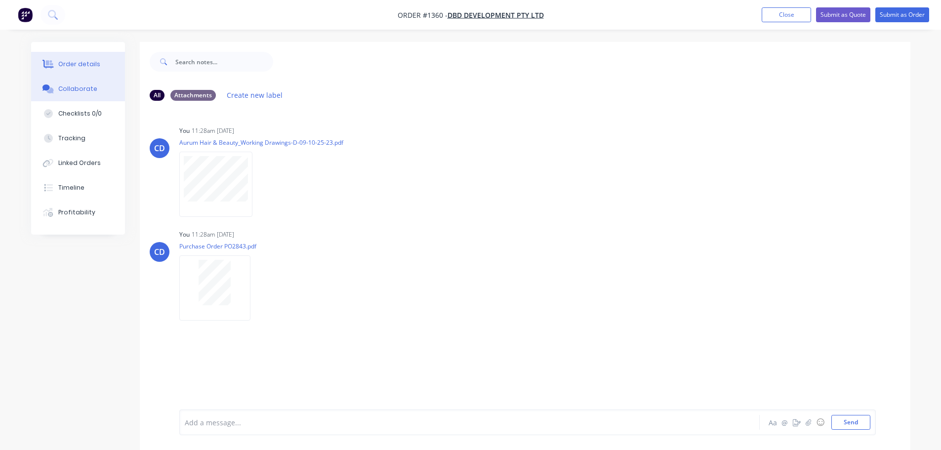
click at [81, 66] on div "Order details" at bounding box center [79, 64] width 42 height 9
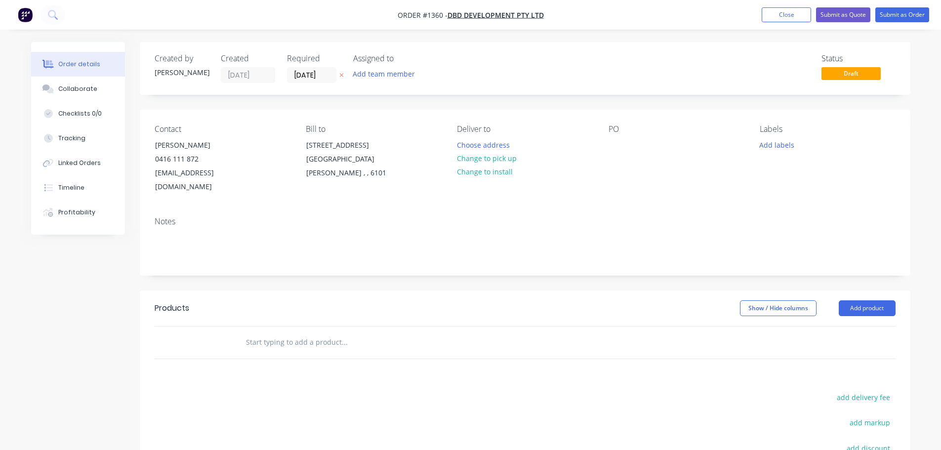
click at [629, 148] on div "PO" at bounding box center [676, 160] width 135 height 70
click at [619, 145] on div at bounding box center [617, 145] width 16 height 14
click at [858, 300] on button "Add product" at bounding box center [867, 308] width 57 height 16
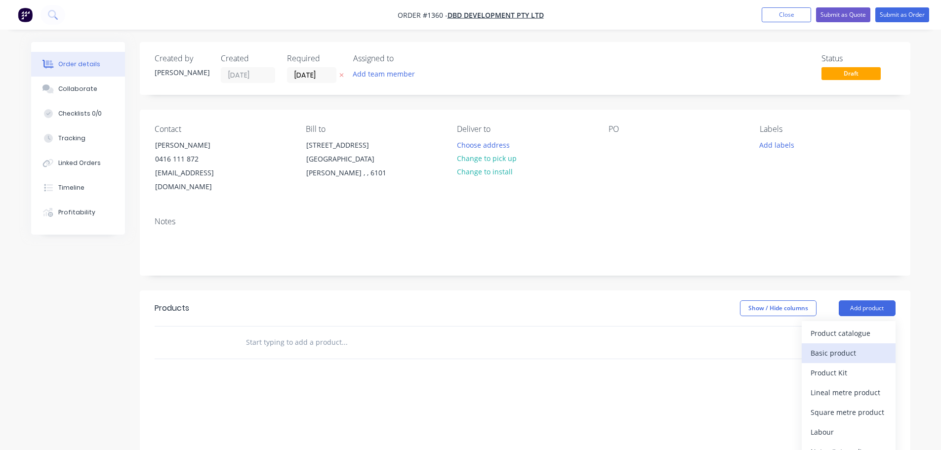
click at [827, 346] on div "Basic product" at bounding box center [849, 353] width 76 height 14
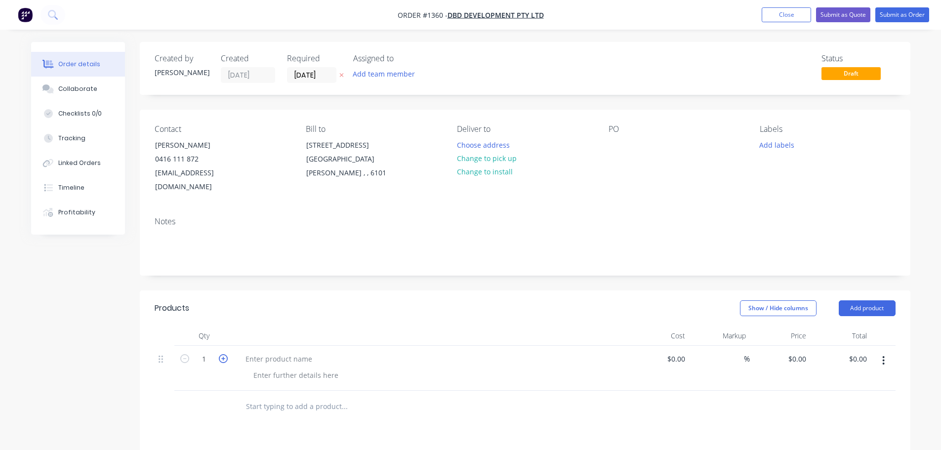
click at [219, 354] on icon "button" at bounding box center [223, 358] width 9 height 9
type input "2"
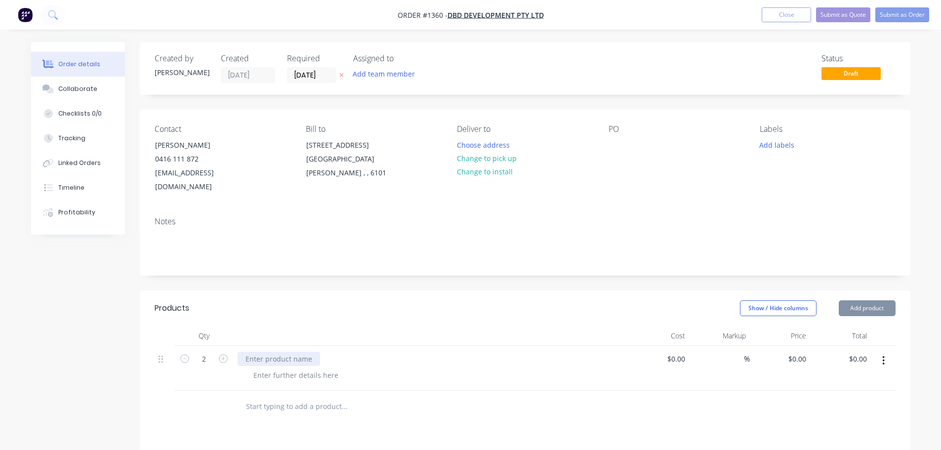
click at [267, 352] on div at bounding box center [279, 359] width 83 height 14
click at [280, 352] on div at bounding box center [279, 359] width 83 height 14
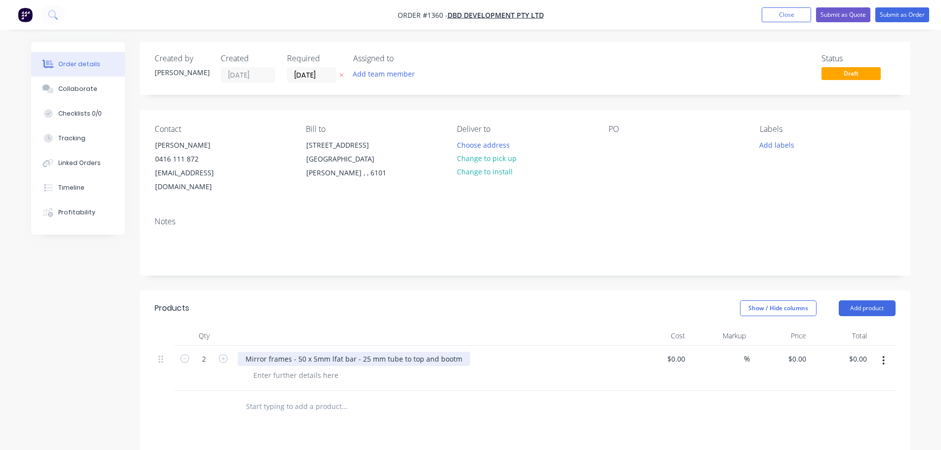
click at [437, 352] on div "Mirror frames - 50 x 5mm lfat bar - 25 mm tube to top and bootm" at bounding box center [354, 359] width 233 height 14
click at [302, 368] on div at bounding box center [296, 375] width 101 height 14
click at [616, 146] on div at bounding box center [617, 145] width 16 height 14
click at [614, 147] on div at bounding box center [617, 145] width 16 height 14
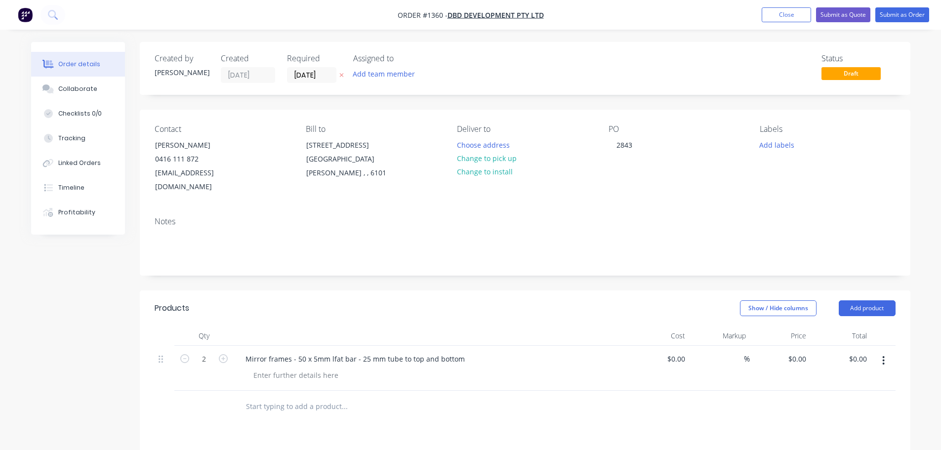
click at [792, 60] on div "Status Draft" at bounding box center [674, 68] width 444 height 29
click at [297, 72] on input "[DATE]" at bounding box center [312, 75] width 48 height 15
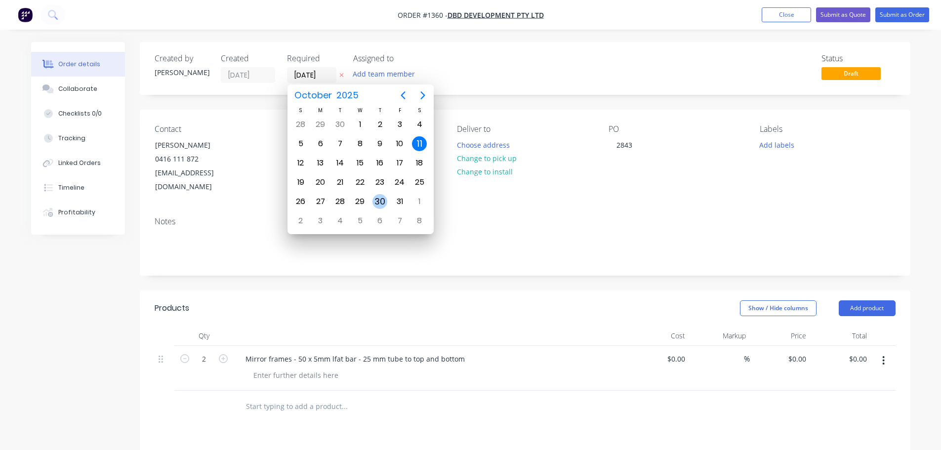
click at [382, 198] on div "30" at bounding box center [380, 201] width 15 height 15
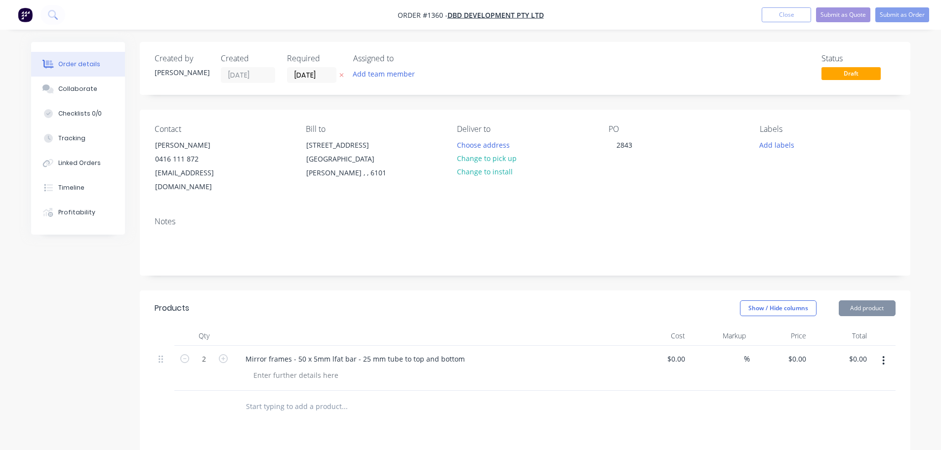
type input "[DATE]"
click at [193, 215] on div "Notes" at bounding box center [525, 242] width 771 height 66
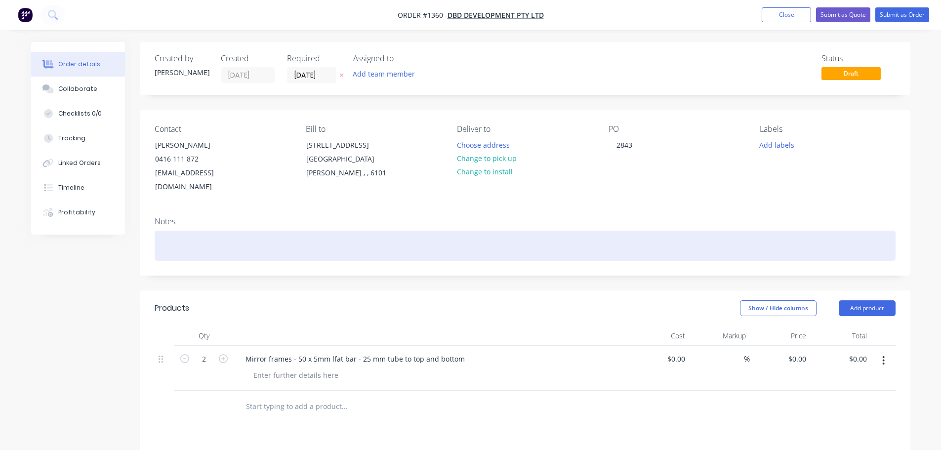
click at [182, 231] on div at bounding box center [525, 246] width 741 height 30
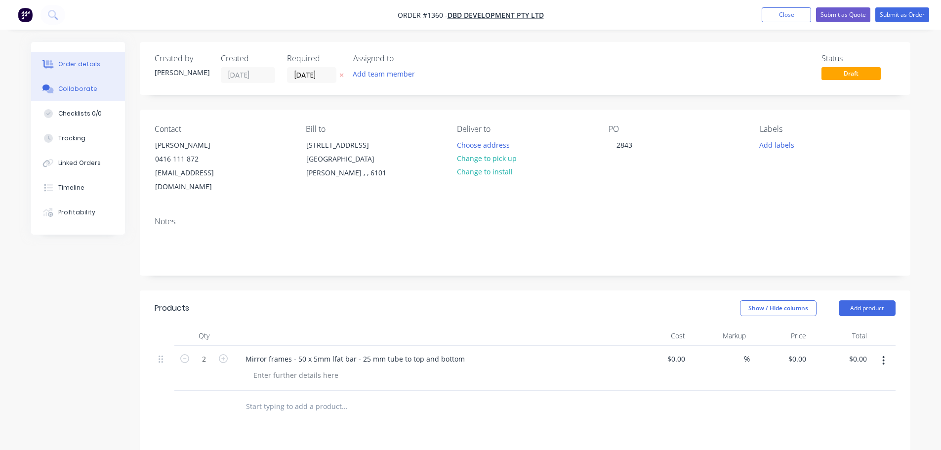
click at [88, 87] on div "Collaborate" at bounding box center [77, 88] width 39 height 9
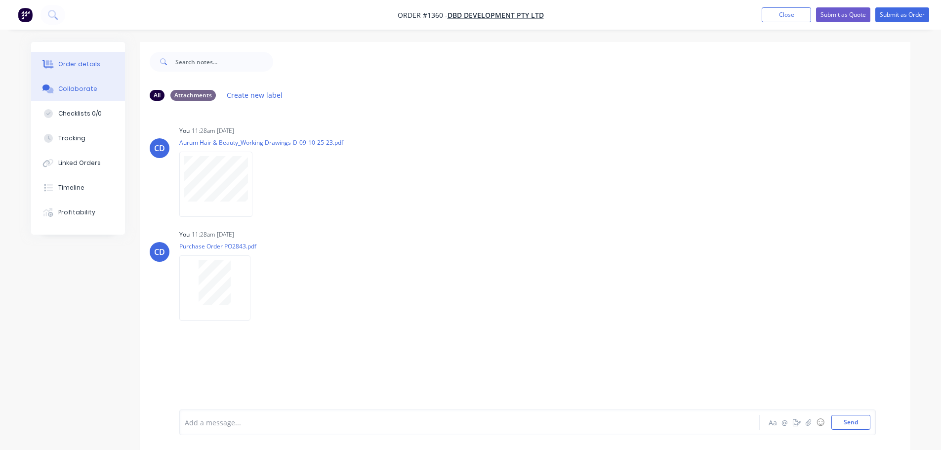
click at [82, 58] on button "Order details" at bounding box center [78, 64] width 94 height 25
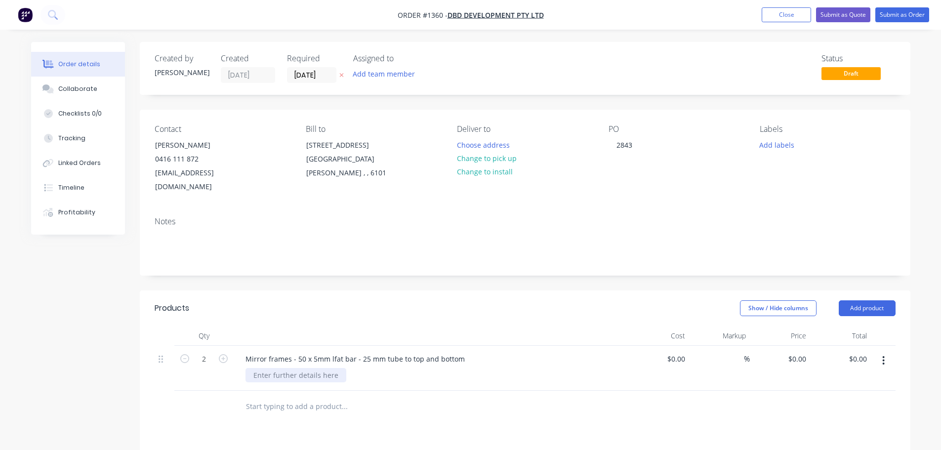
click at [287, 368] on div at bounding box center [296, 375] width 101 height 14
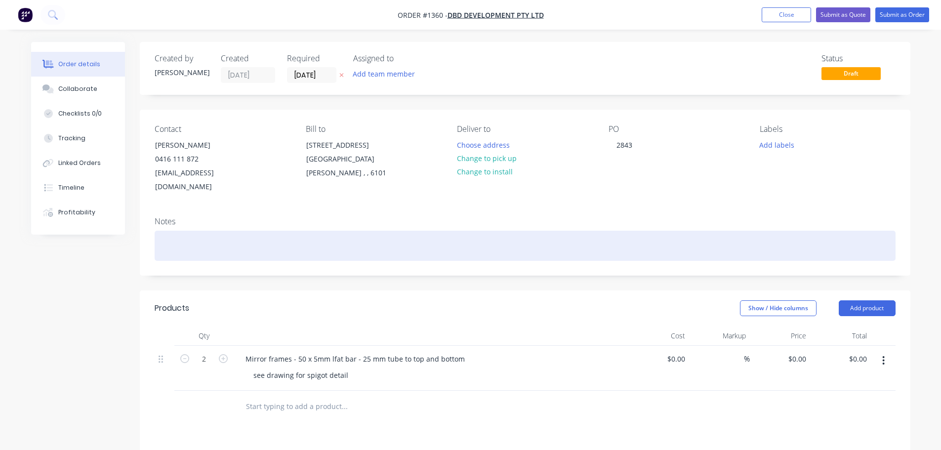
click at [252, 231] on div at bounding box center [525, 246] width 741 height 30
